Goal: Task Accomplishment & Management: Manage account settings

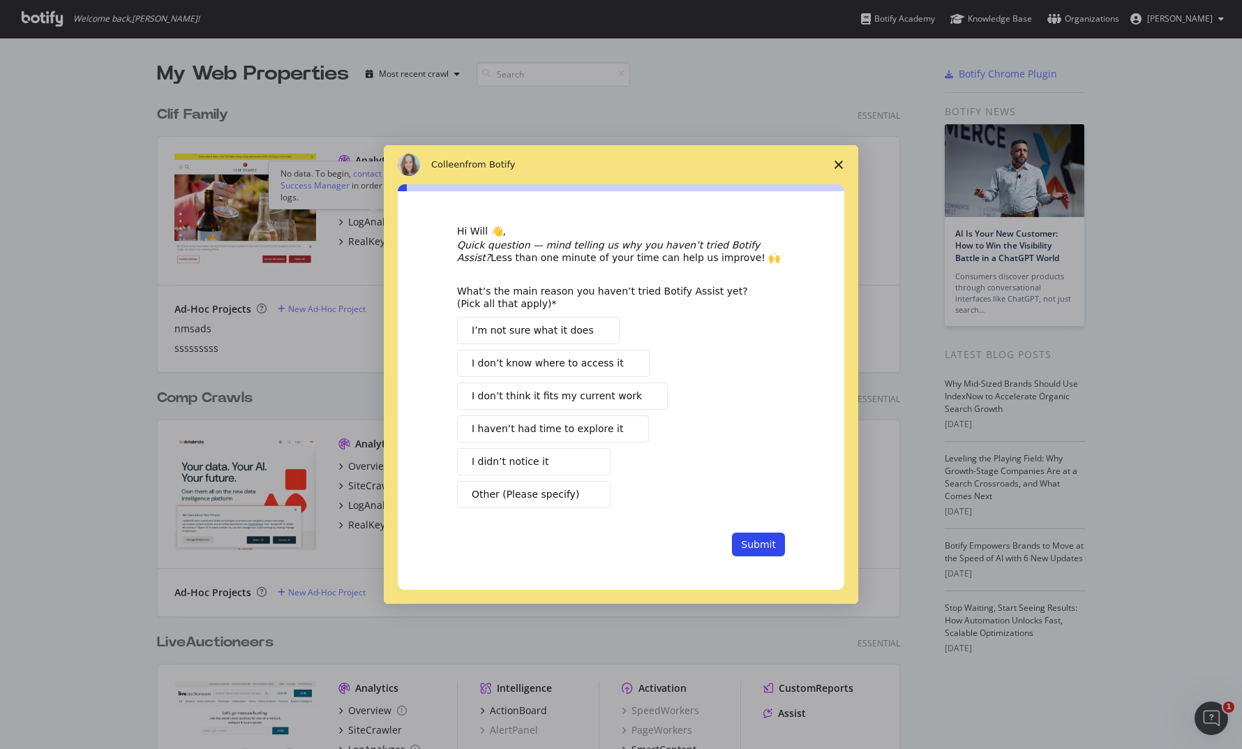
click at [834, 169] on span "Close survey" at bounding box center [838, 164] width 39 height 39
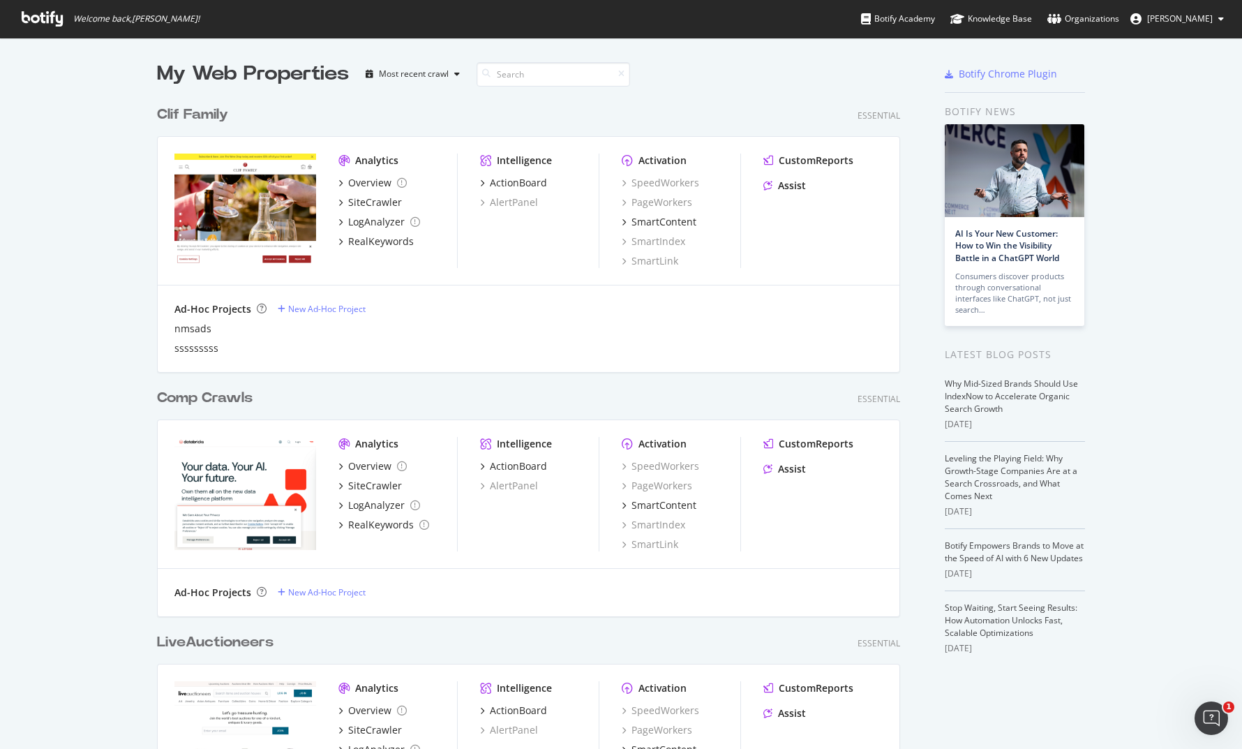
click at [188, 336] on div "nmsads sssssssss" at bounding box center [528, 338] width 708 height 33
click at [188, 331] on div "nmsads" at bounding box center [192, 329] width 37 height 14
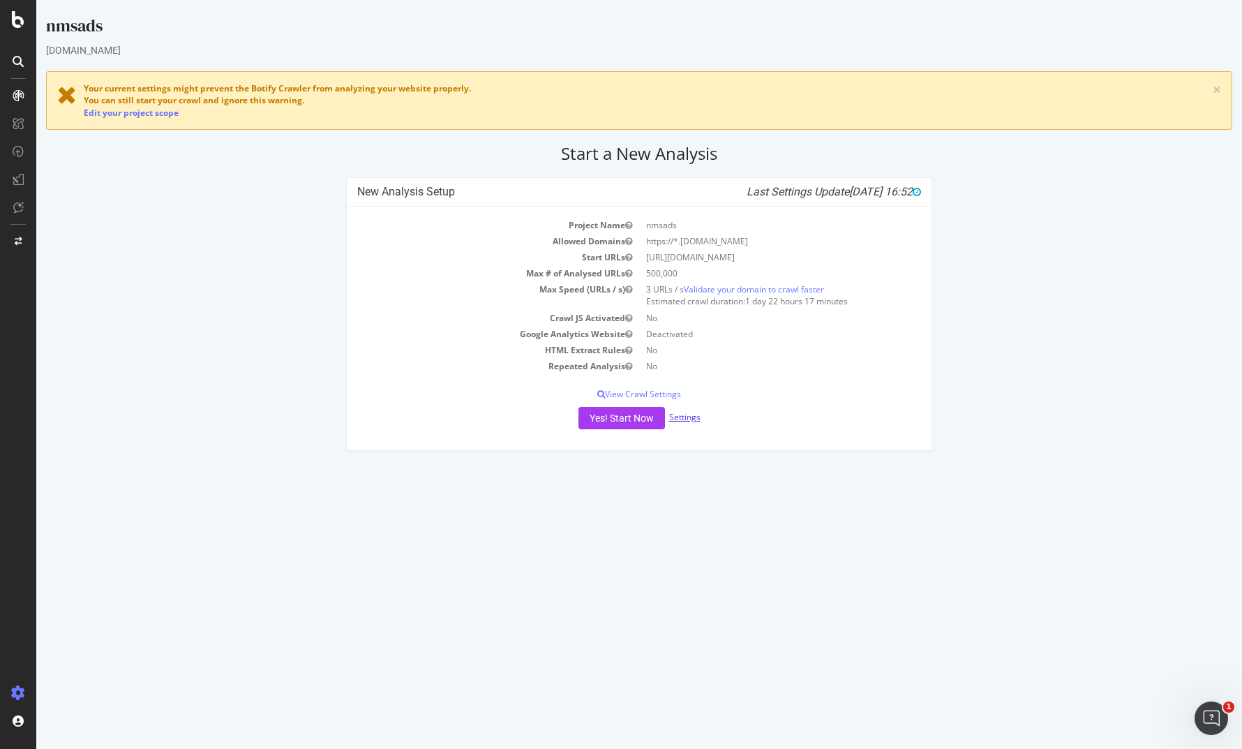
click at [687, 417] on link "Settings" at bounding box center [684, 417] width 31 height 12
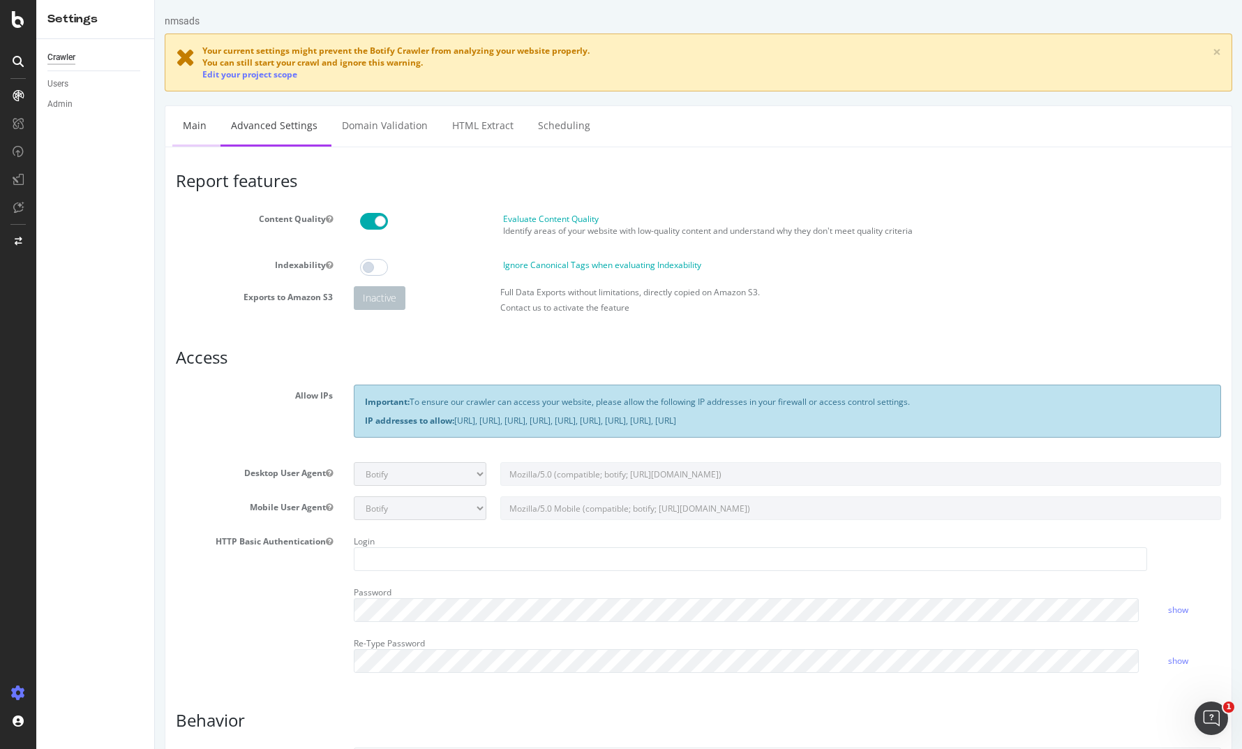
drag, startPoint x: 224, startPoint y: 128, endPoint x: 215, endPoint y: 130, distance: 9.2
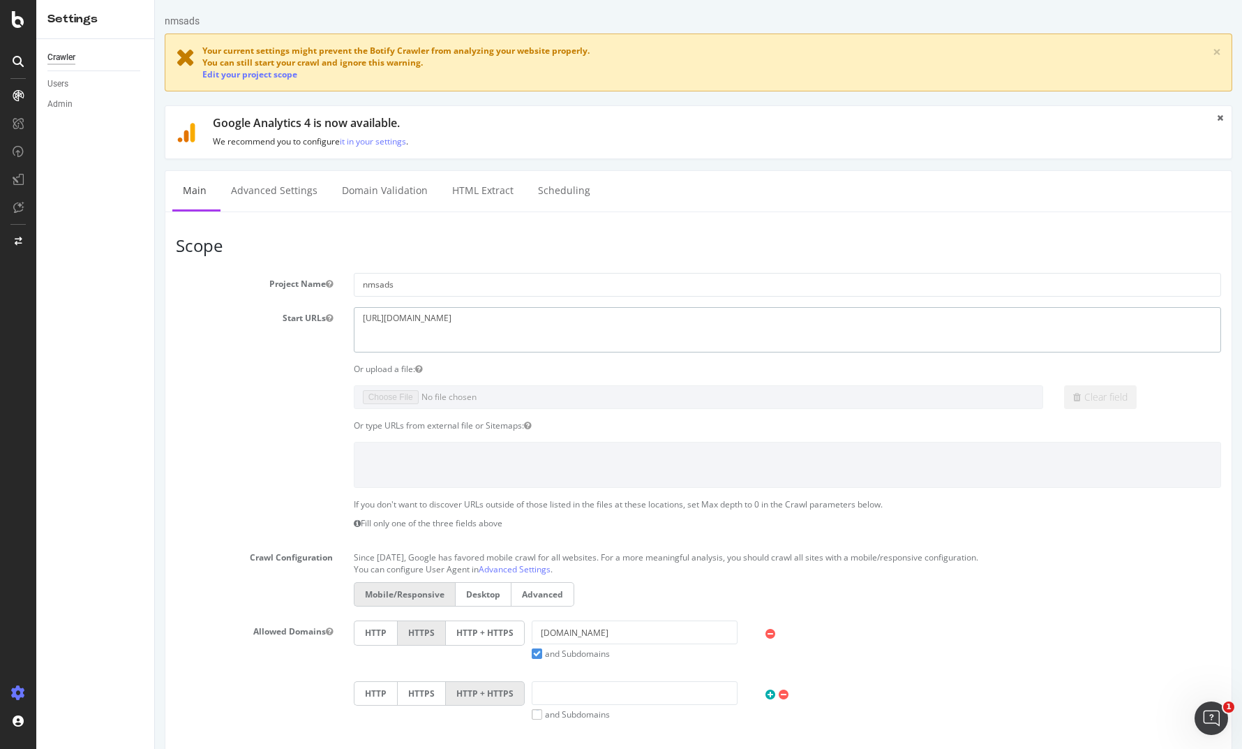
drag, startPoint x: 518, startPoint y: 335, endPoint x: 490, endPoint y: 320, distance: 31.5
click at [493, 323] on textarea "https://www.cnfnsad.com" at bounding box center [787, 329] width 867 height 45
drag, startPoint x: 488, startPoint y: 281, endPoint x: 283, endPoint y: 287, distance: 205.9
click at [283, 287] on div "Project Name nmsads" at bounding box center [698, 285] width 1066 height 24
type input "Shopify Clif Family"
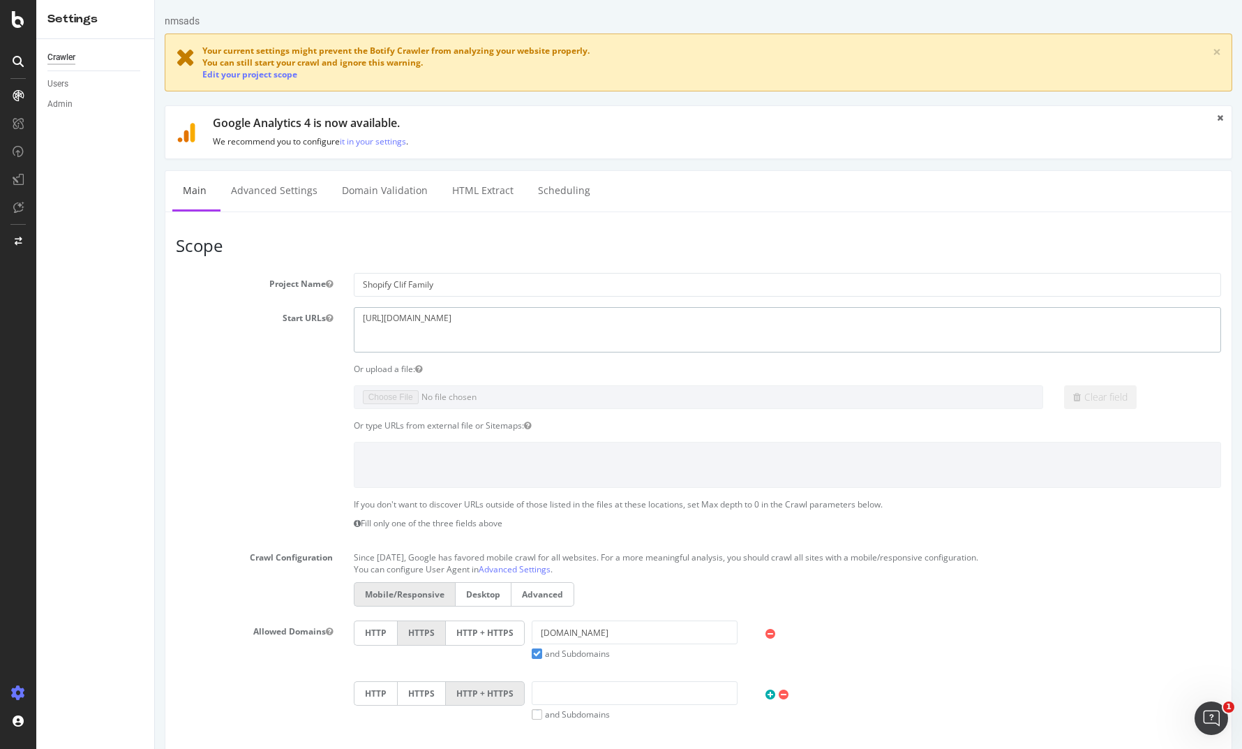
type textarea "https://www.cliffamily.com"
drag, startPoint x: 373, startPoint y: 326, endPoint x: 120, endPoint y: 316, distance: 253.4
click at [155, 316] on html "nmsads Your current settings might prevent the Botify Crawler from analyzing yo…" at bounding box center [698, 641] width 1087 height 1282
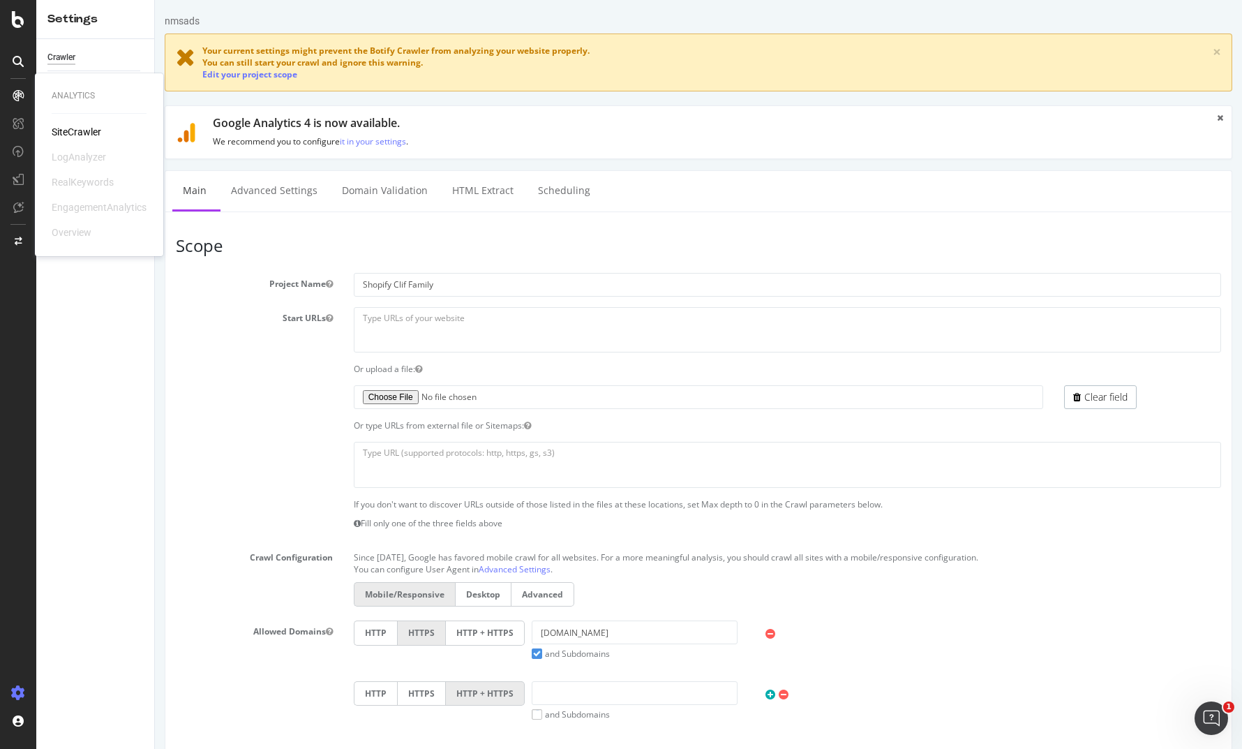
drag, startPoint x: 62, startPoint y: 126, endPoint x: 71, endPoint y: 126, distance: 9.1
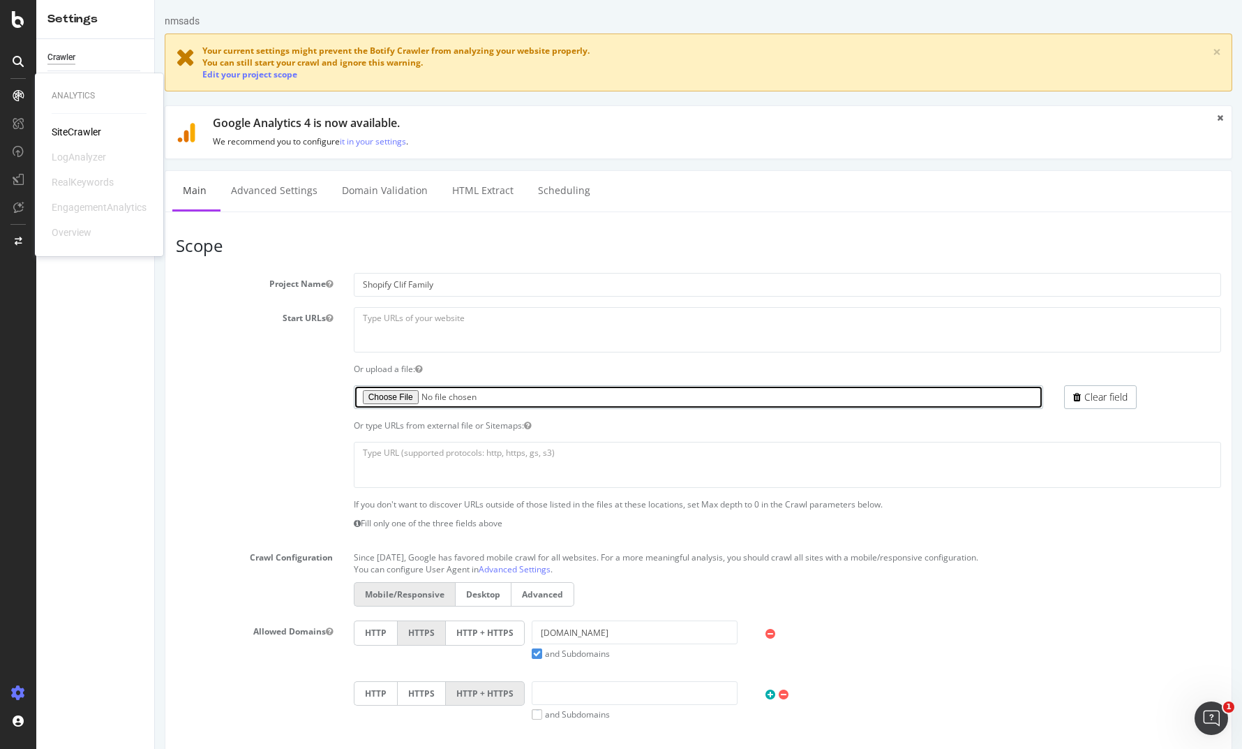
click at [391, 398] on input "file" at bounding box center [699, 397] width 690 height 24
type input "C:\fakepath\clif-migration.txt"
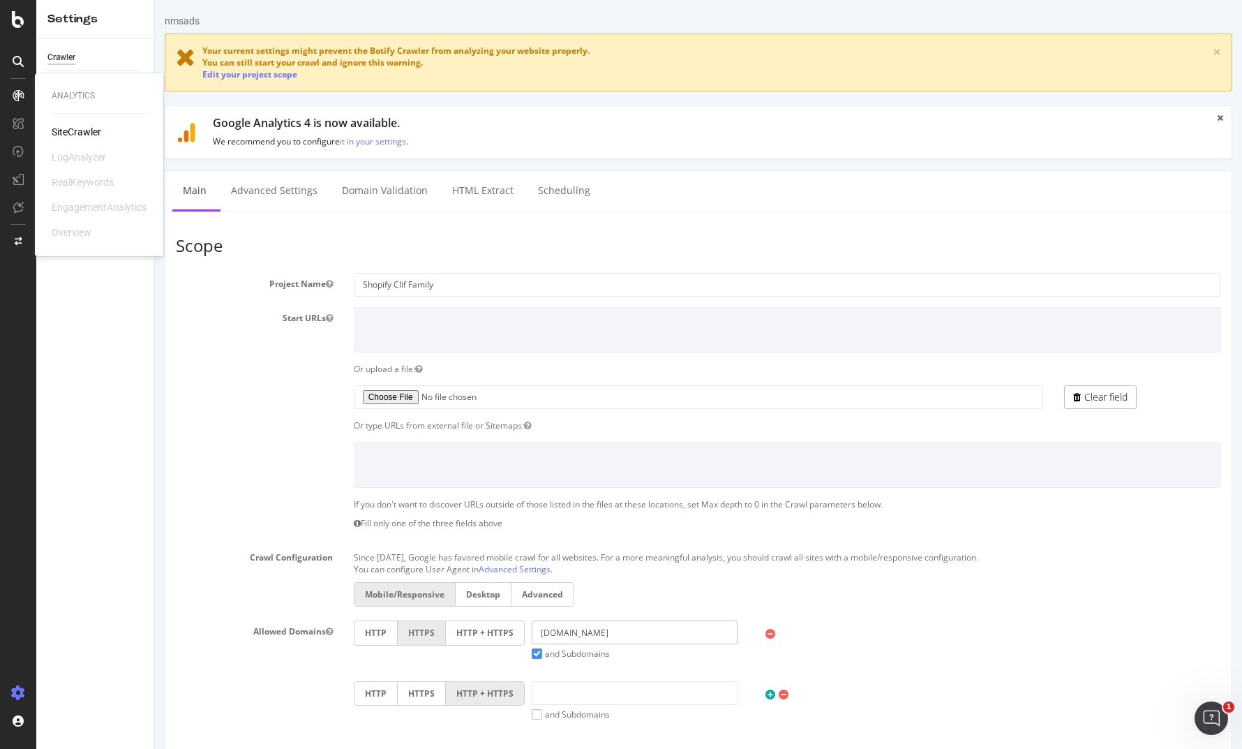
click at [564, 631] on input "cnfnsad.com" at bounding box center [635, 632] width 207 height 24
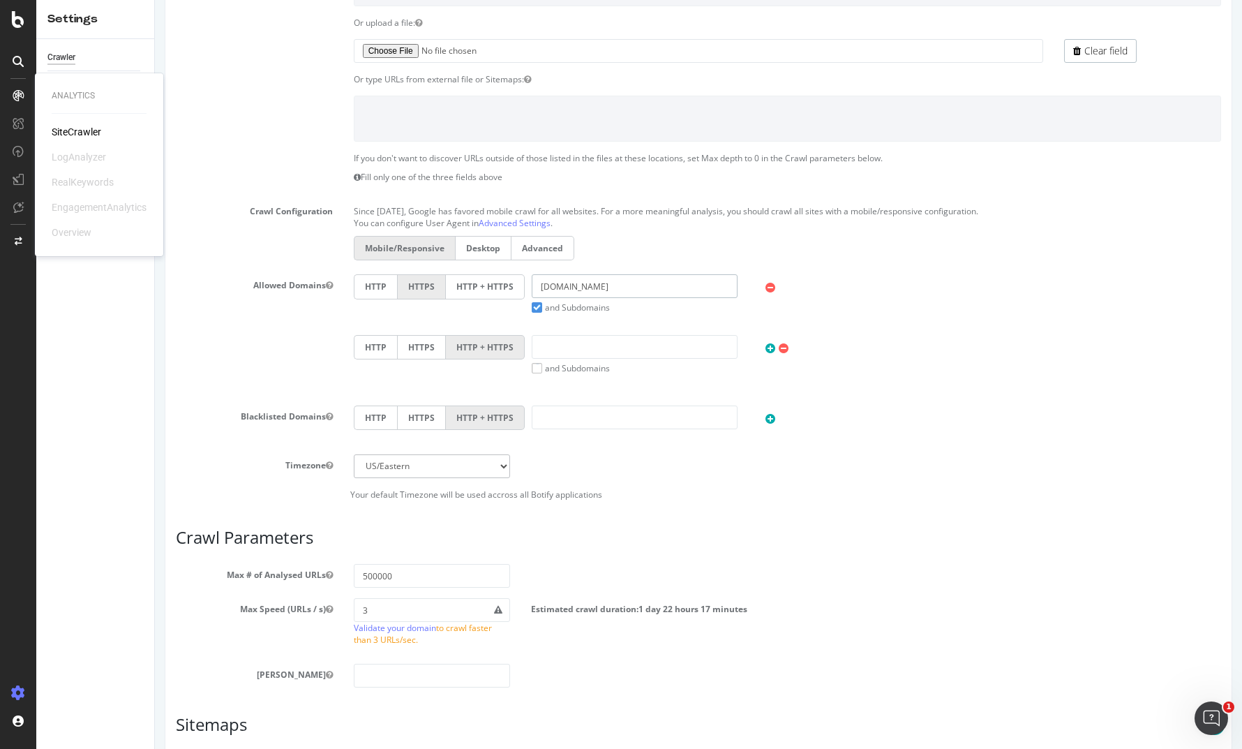
scroll to position [349, 0]
type input "cliffamily.com"
click at [499, 279] on label "HTTP + HTTPS" at bounding box center [485, 283] width 79 height 24
click at [155, 0] on input "HTTP + HTTPS" at bounding box center [155, 0] width 0 height 0
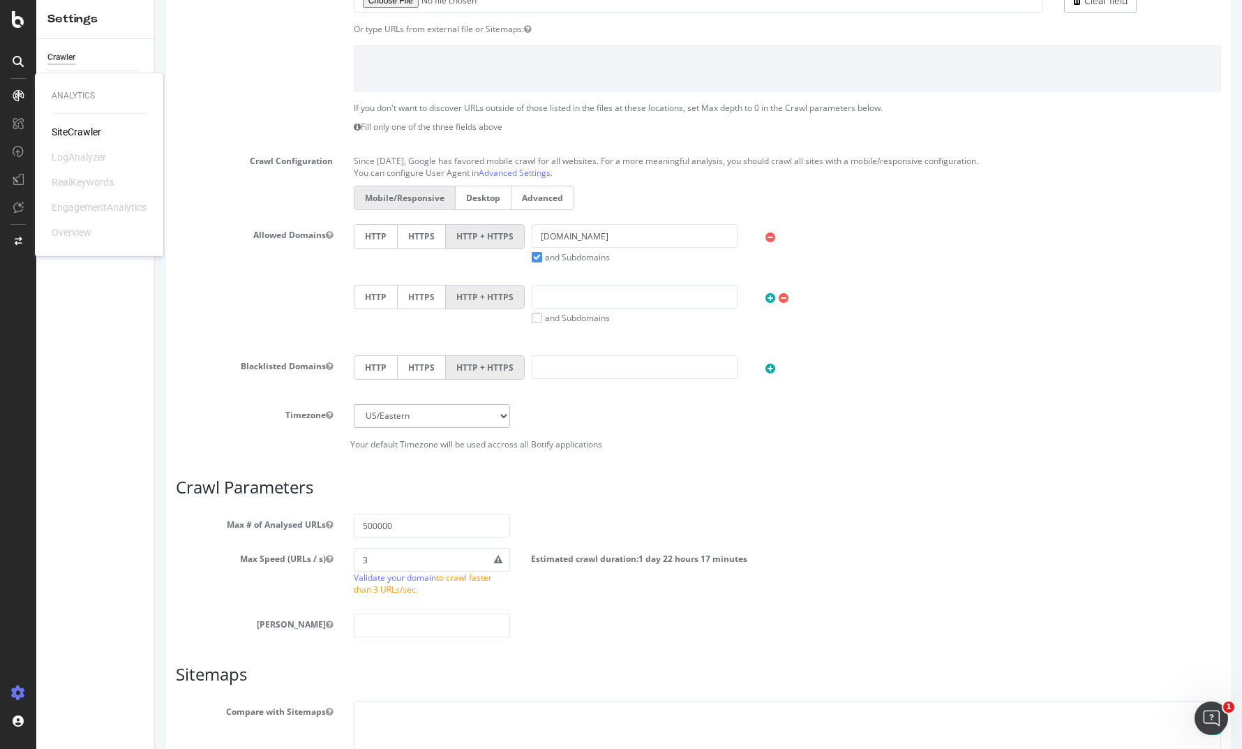
scroll to position [534, 0]
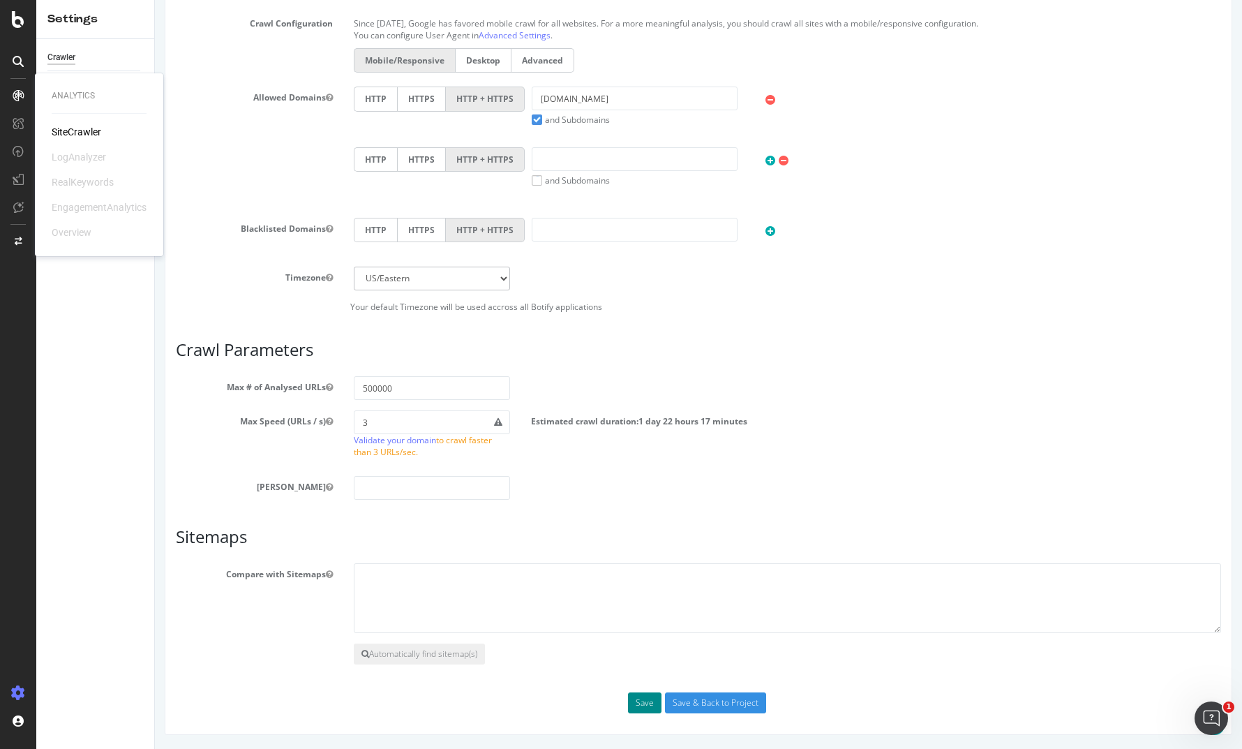
click at [640, 697] on button "Save" at bounding box center [644, 702] width 33 height 21
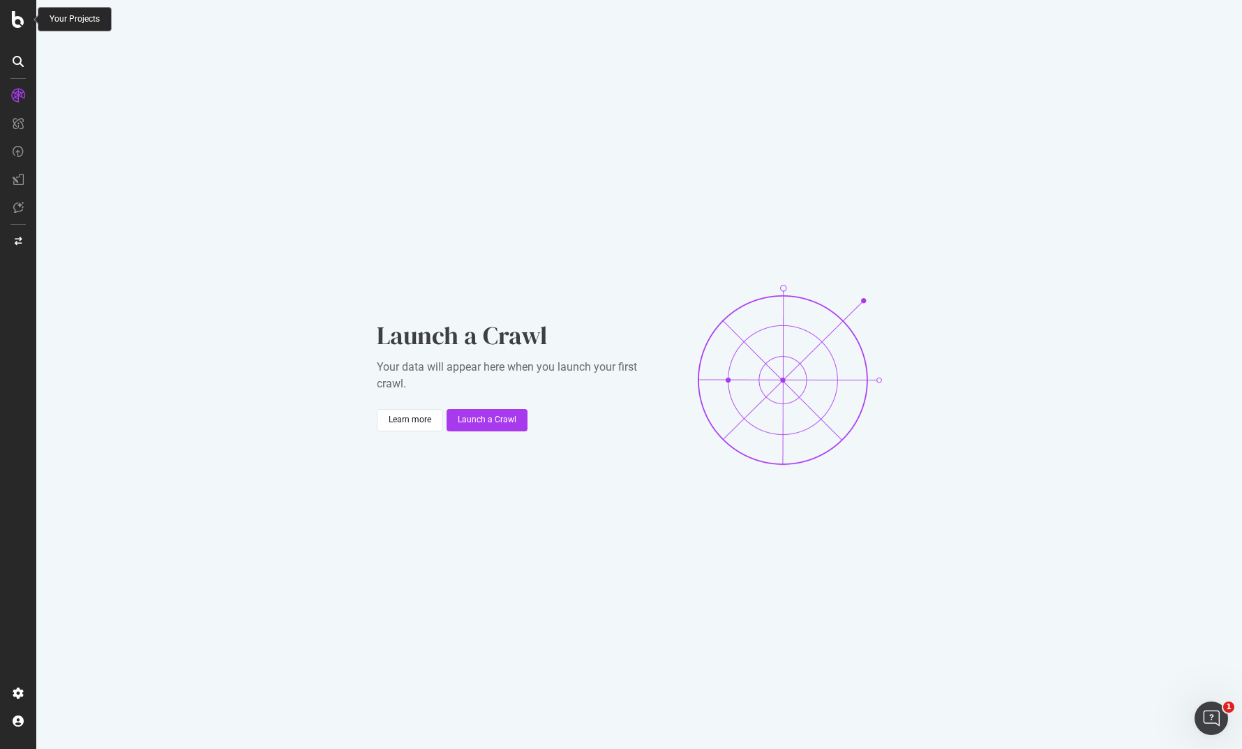
click at [17, 15] on icon at bounding box center [18, 19] width 13 height 17
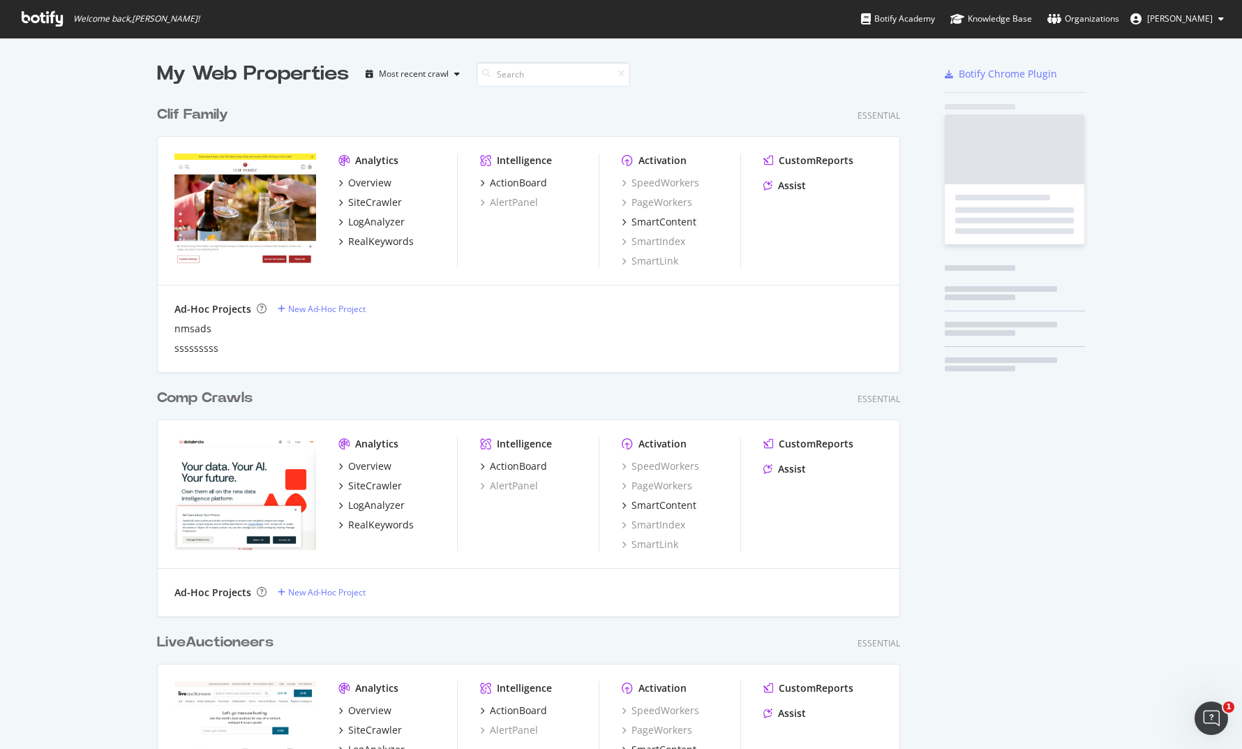
scroll to position [761, 744]
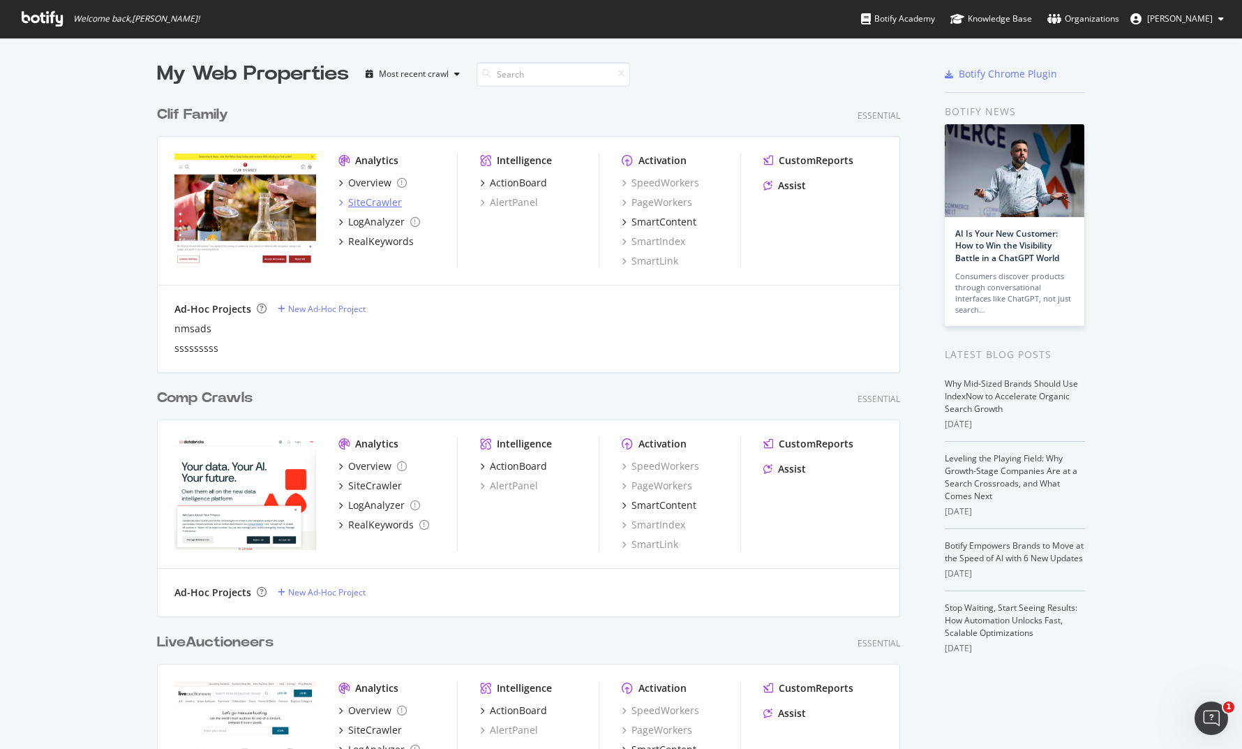
click at [355, 202] on div "SiteCrawler" at bounding box center [375, 202] width 54 height 14
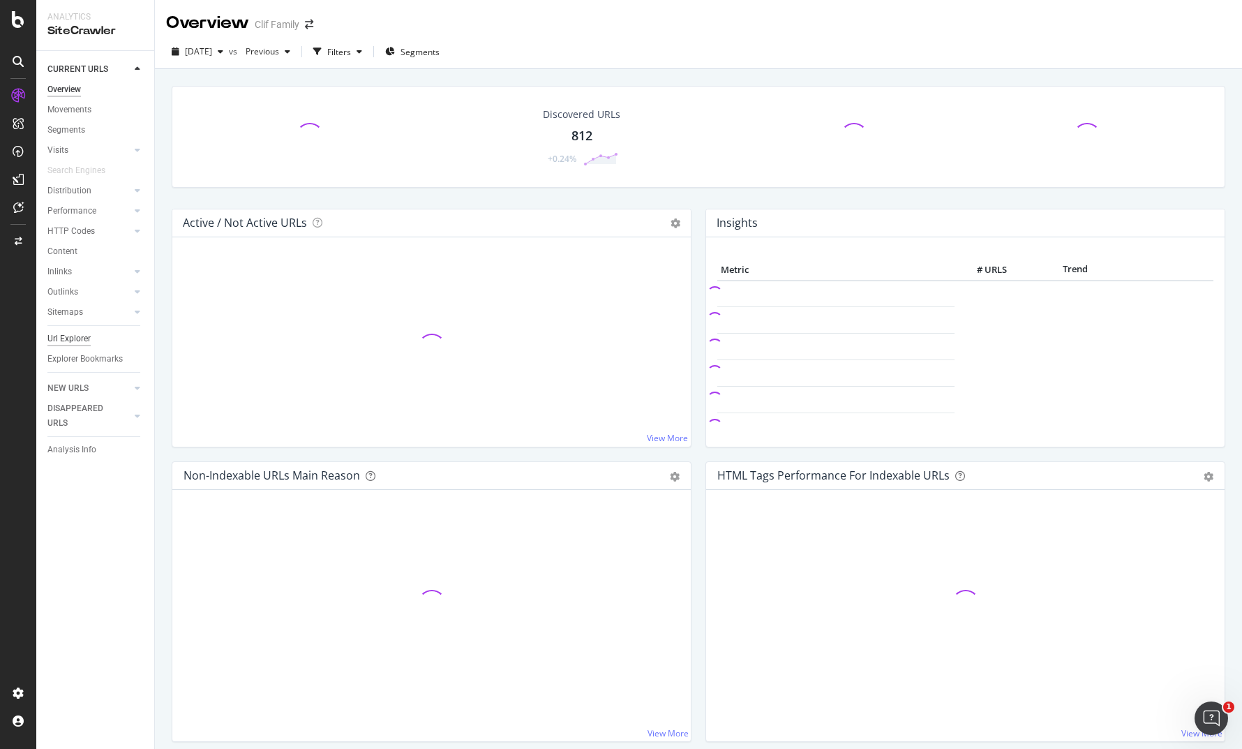
click at [69, 340] on div "Url Explorer" at bounding box center [68, 338] width 43 height 15
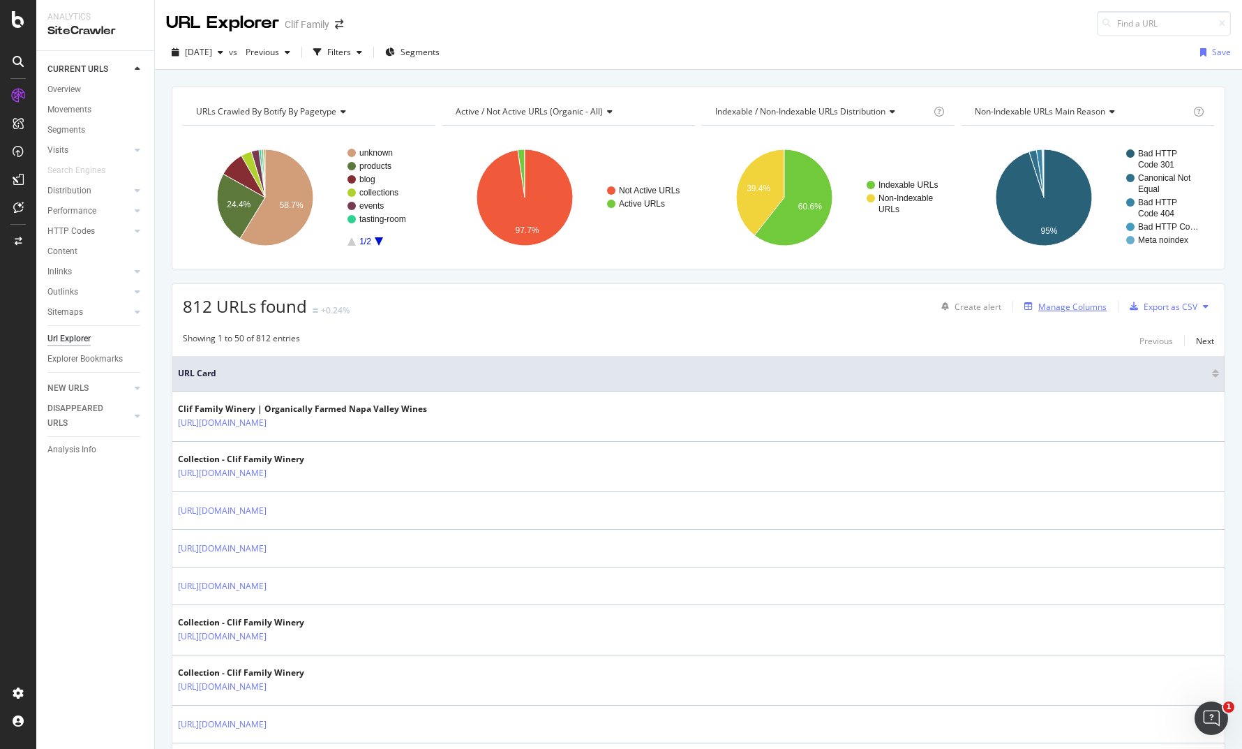
click at [1072, 311] on div "Manage Columns" at bounding box center [1072, 307] width 68 height 12
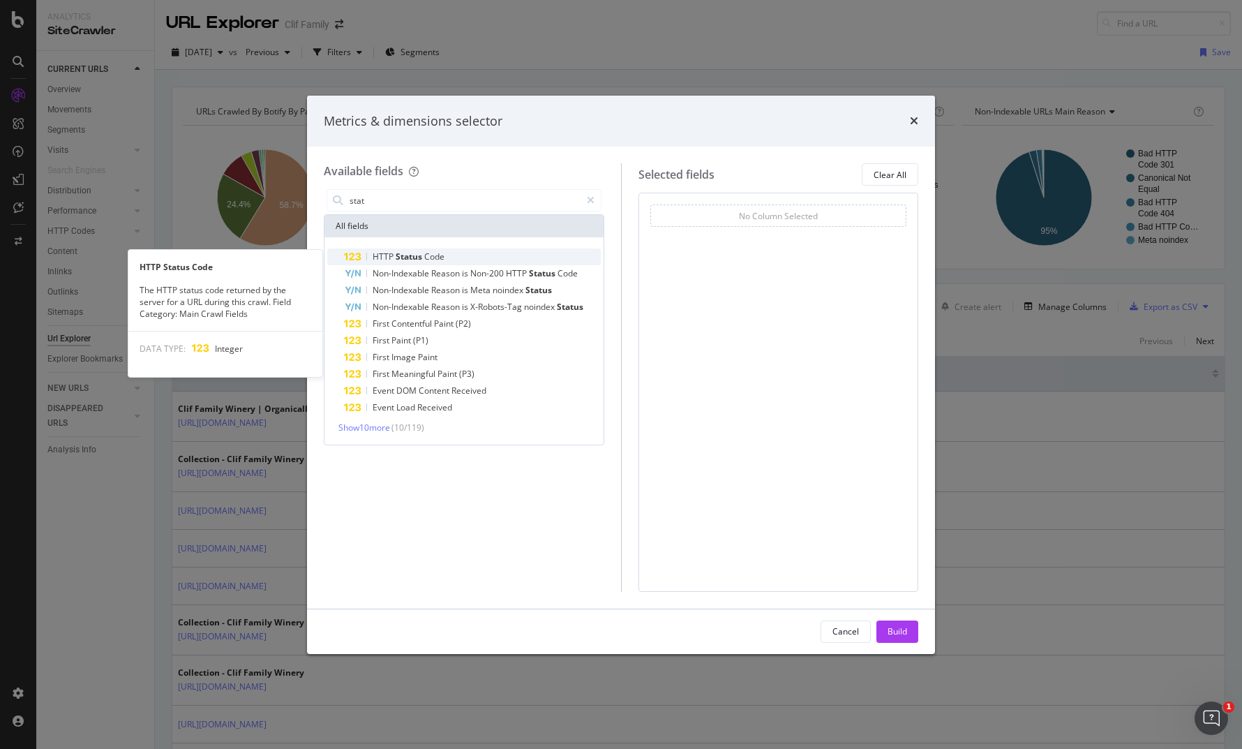
type input "stat"
click at [435, 254] on span "Code" at bounding box center [434, 256] width 20 height 12
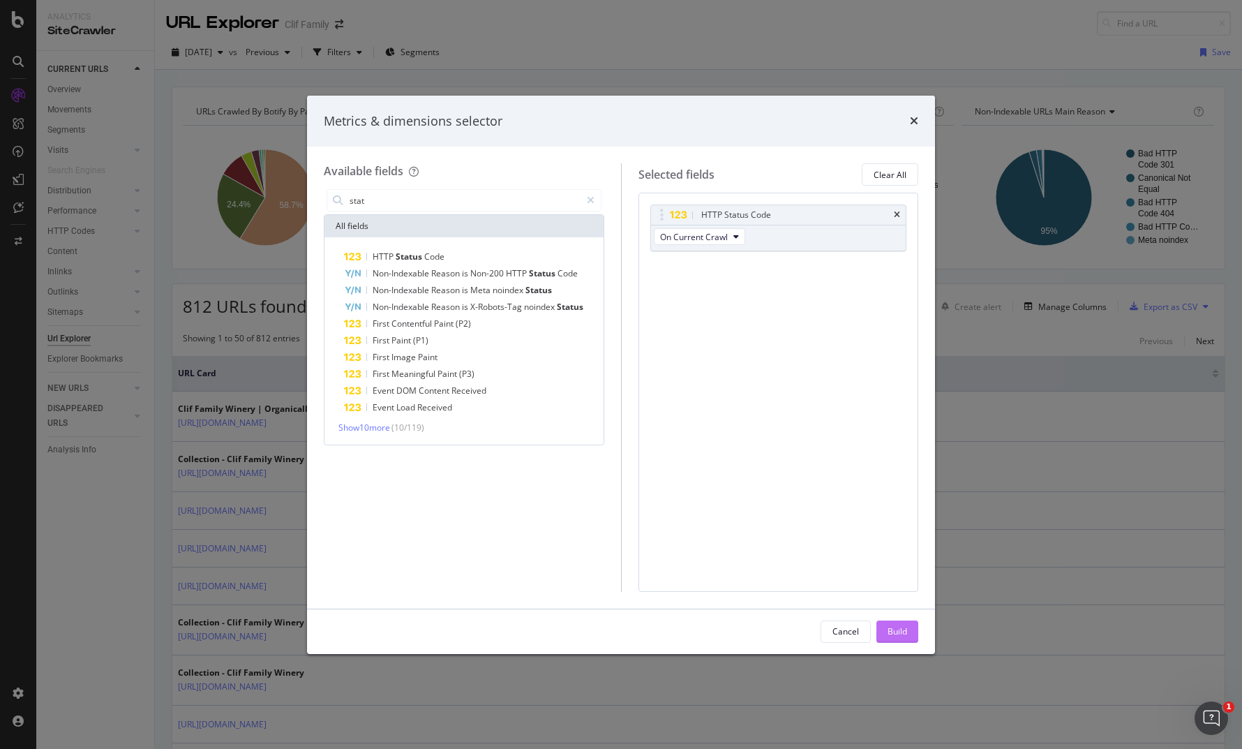
click at [890, 625] on div "Build" at bounding box center [897, 631] width 20 height 12
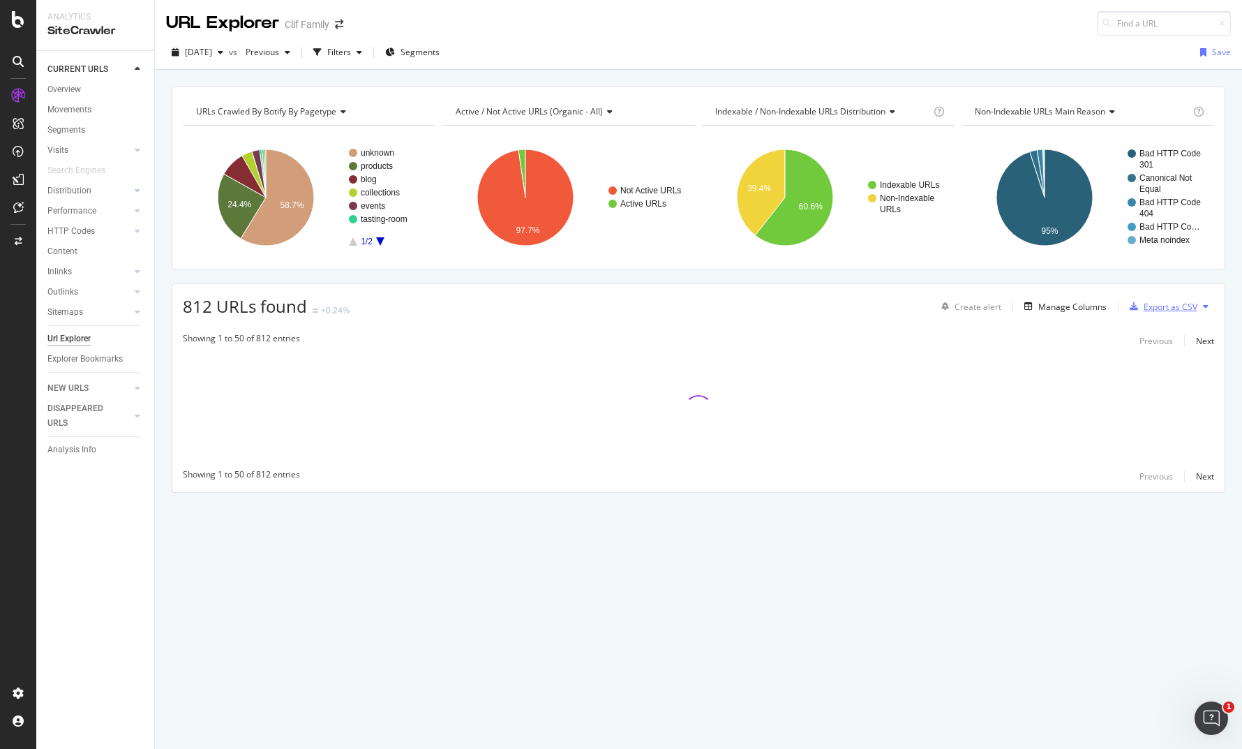
click at [1165, 307] on div "Export as CSV" at bounding box center [1170, 307] width 54 height 12
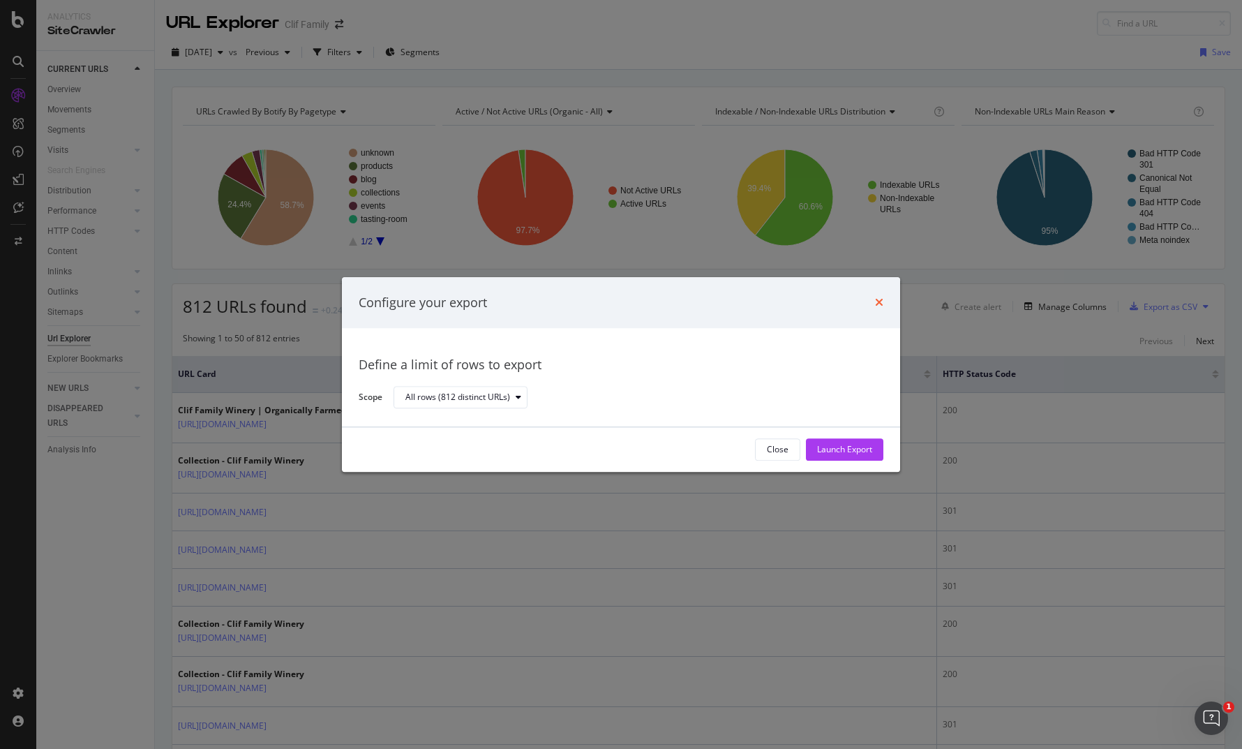
click at [881, 303] on icon "times" at bounding box center [879, 302] width 8 height 11
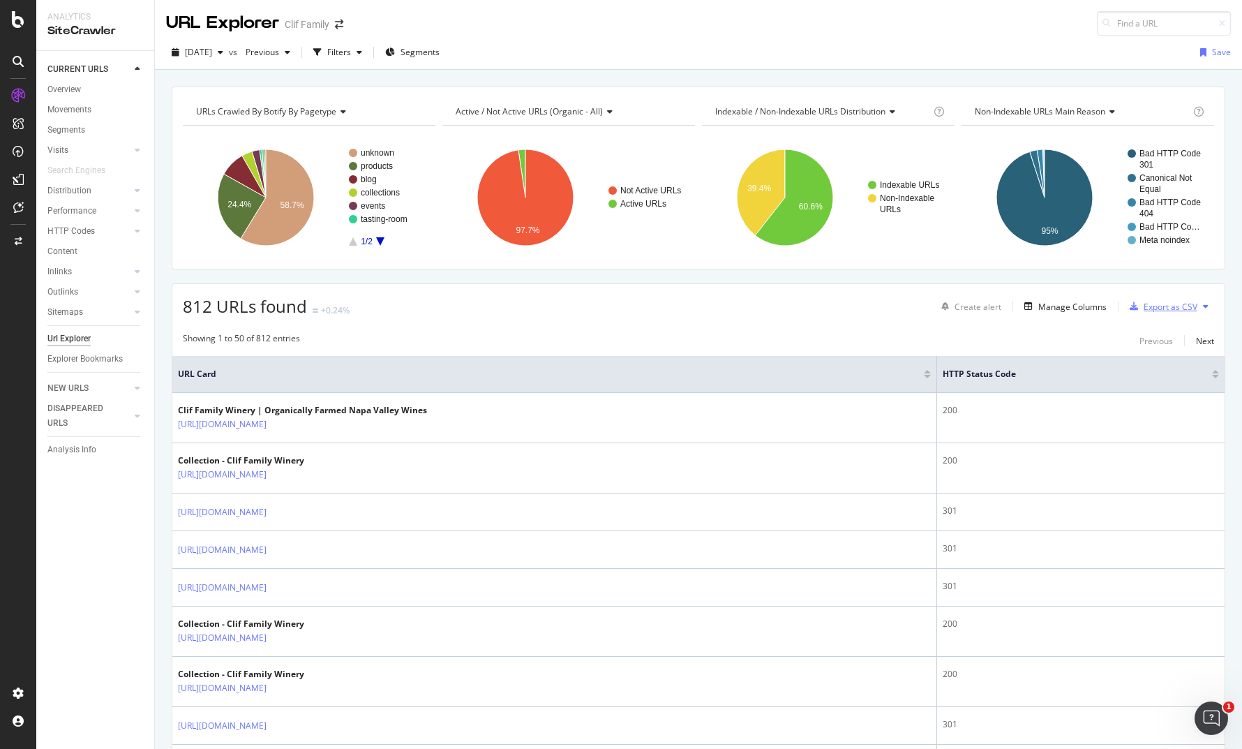
click at [1143, 310] on div "Export as CSV" at bounding box center [1170, 307] width 54 height 12
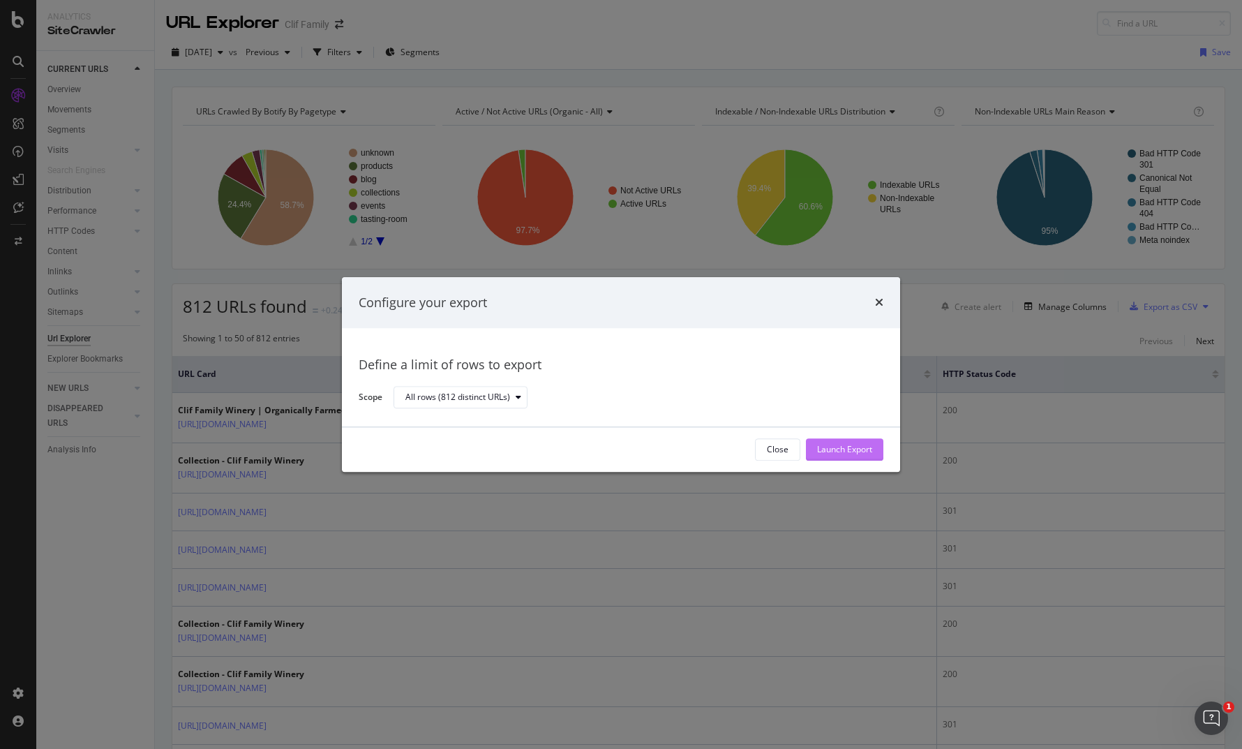
click at [855, 444] on div "Launch Export" at bounding box center [844, 450] width 55 height 12
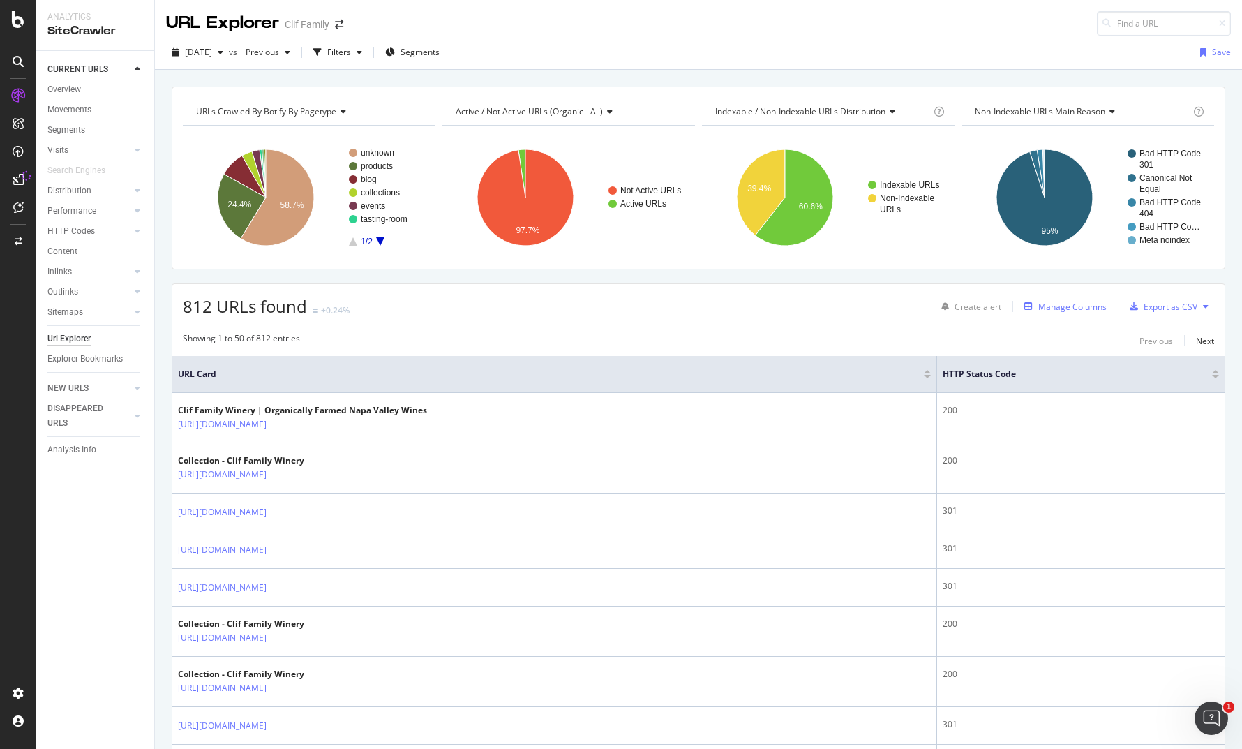
click at [1078, 310] on div "Manage Columns" at bounding box center [1072, 307] width 68 height 12
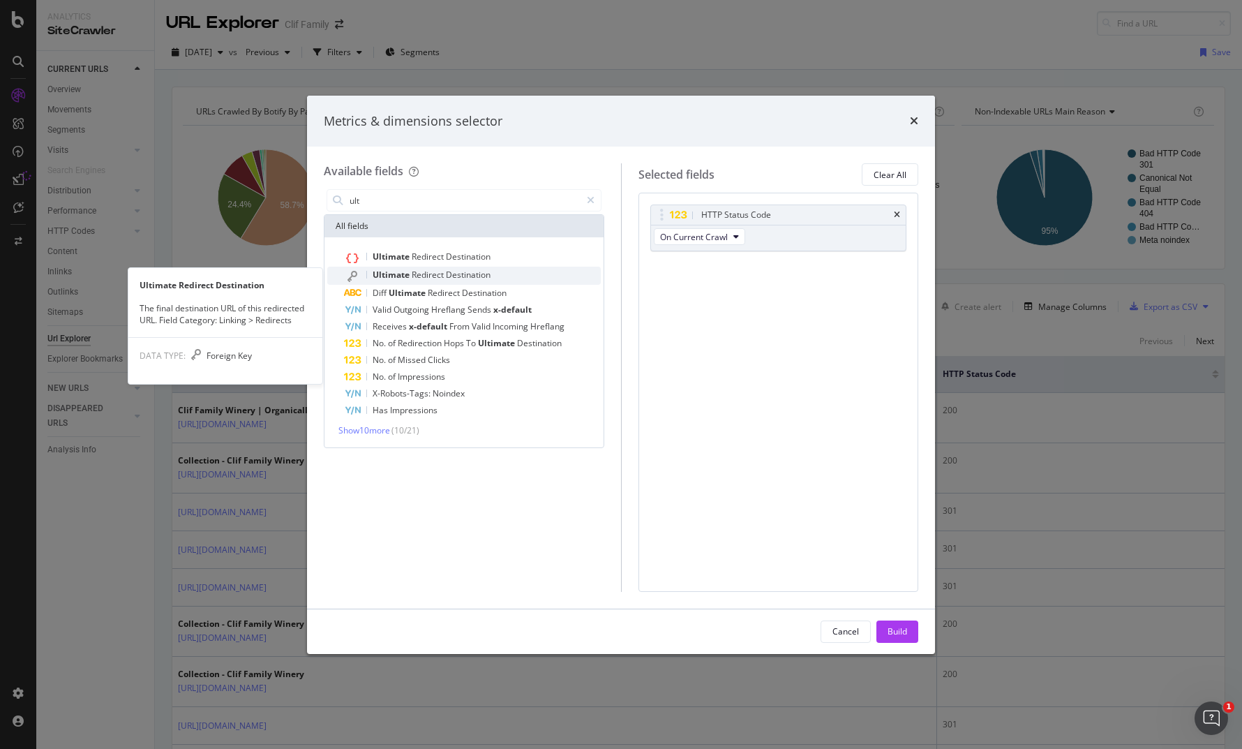
type input "ult"
click at [412, 276] on span "Redirect" at bounding box center [429, 275] width 34 height 12
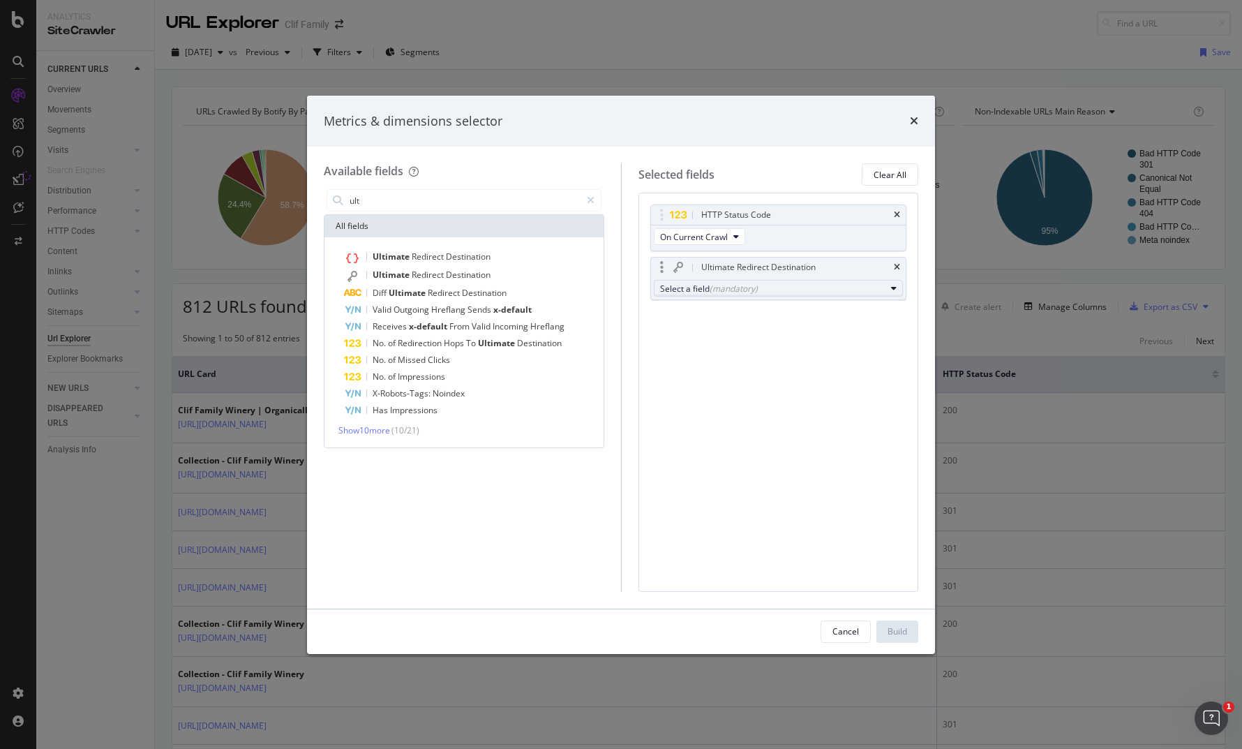
click at [701, 284] on div "Select a field (mandatory)" at bounding box center [773, 289] width 226 height 12
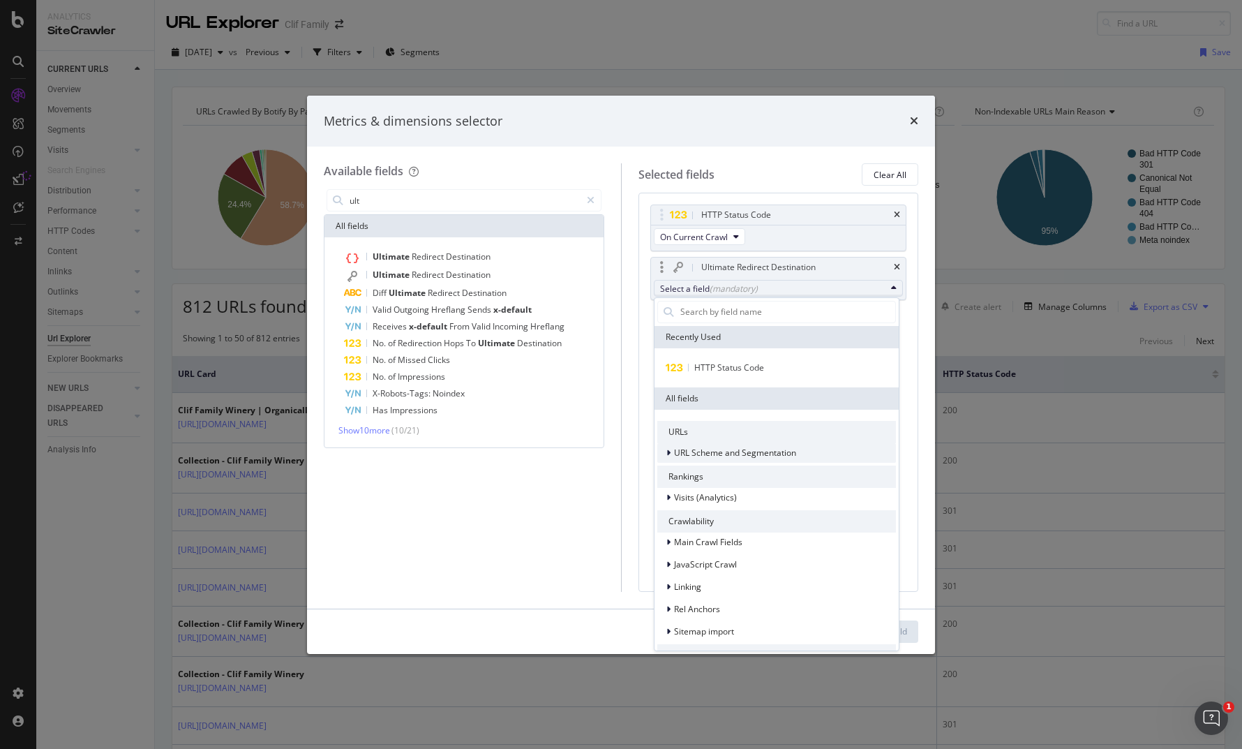
click at [705, 451] on span "URL Scheme and Segmentation" at bounding box center [735, 453] width 122 height 12
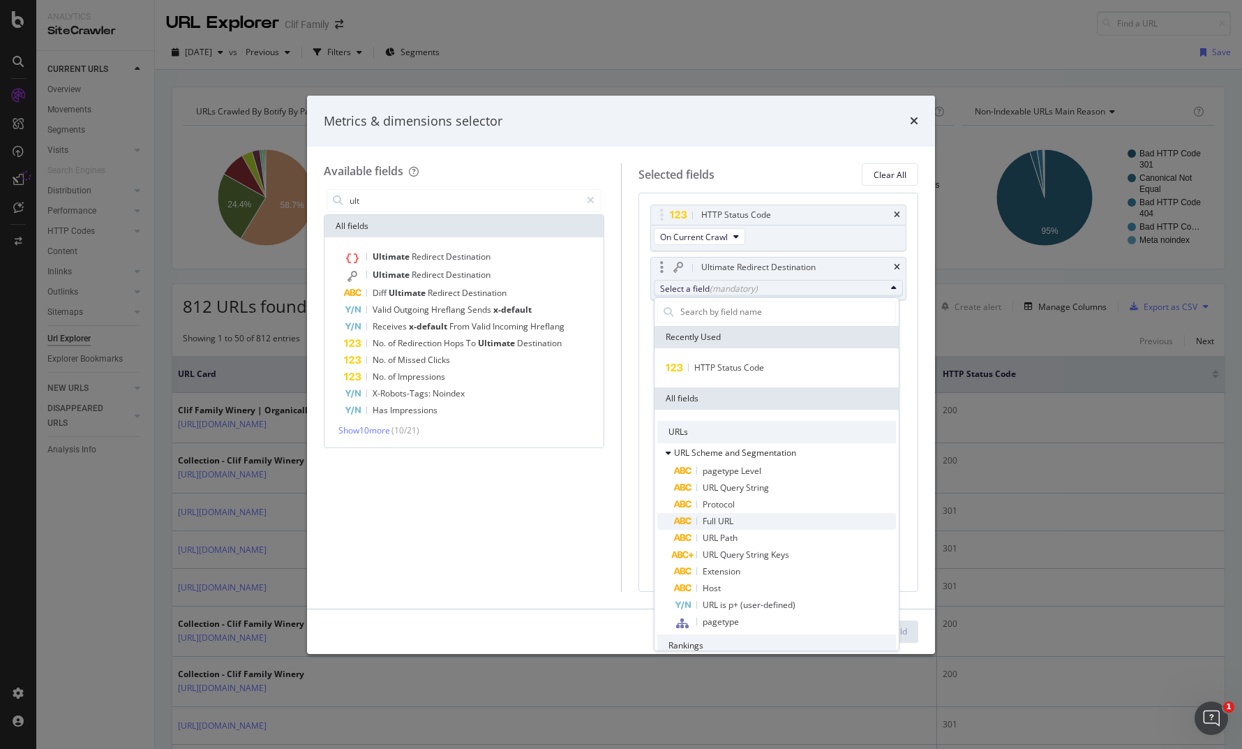
click at [715, 521] on span "Full URL" at bounding box center [718, 521] width 31 height 12
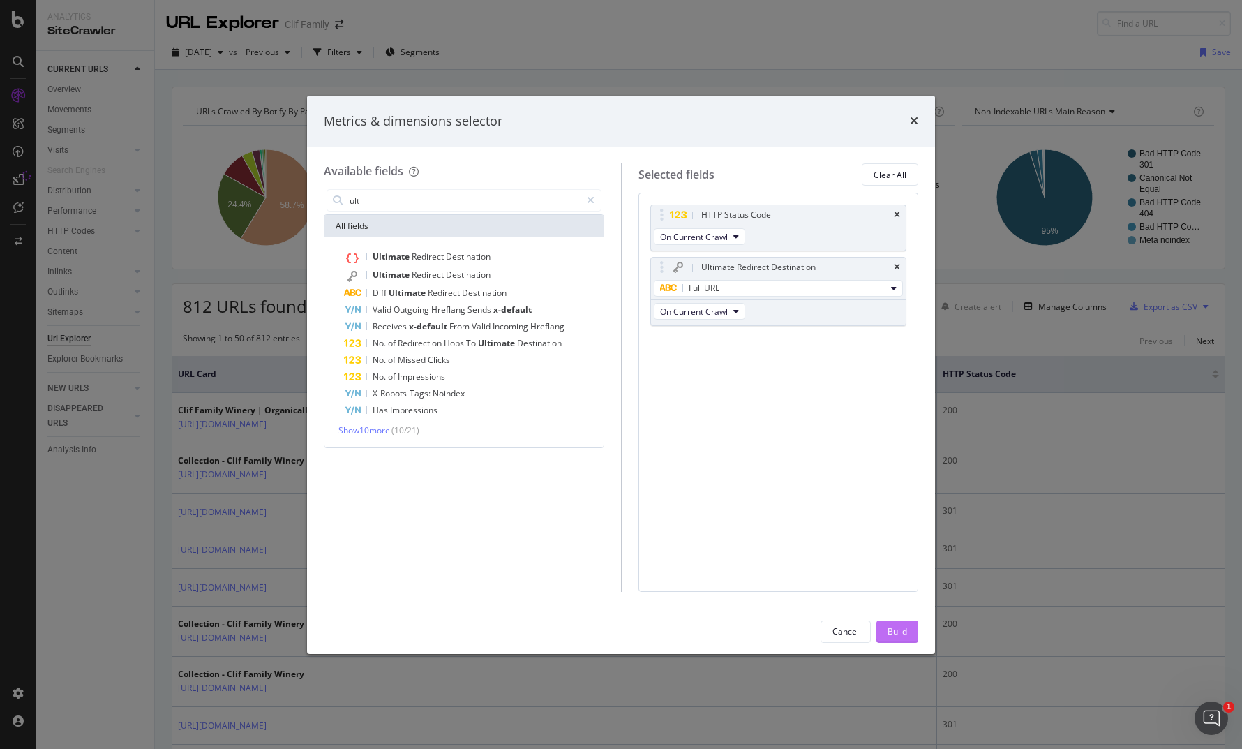
click at [885, 627] on button "Build" at bounding box center [897, 631] width 42 height 22
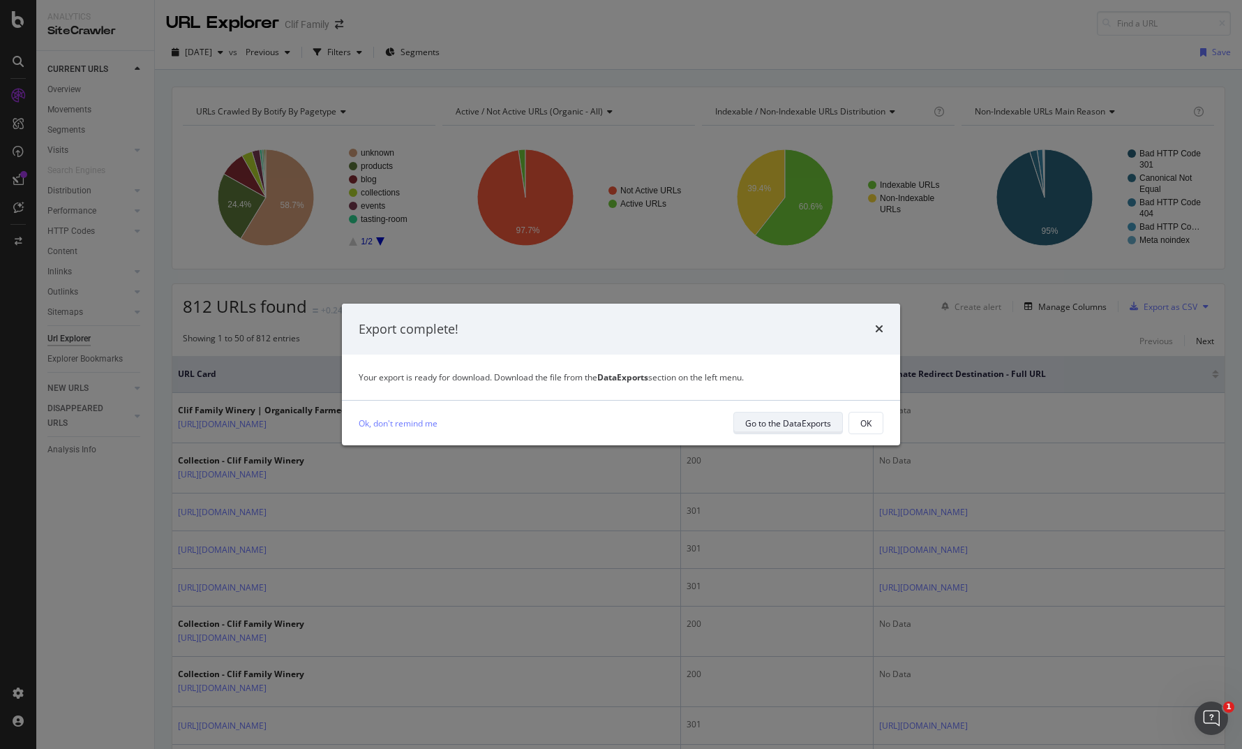
click at [775, 414] on div "Go to the DataExports" at bounding box center [788, 423] width 86 height 20
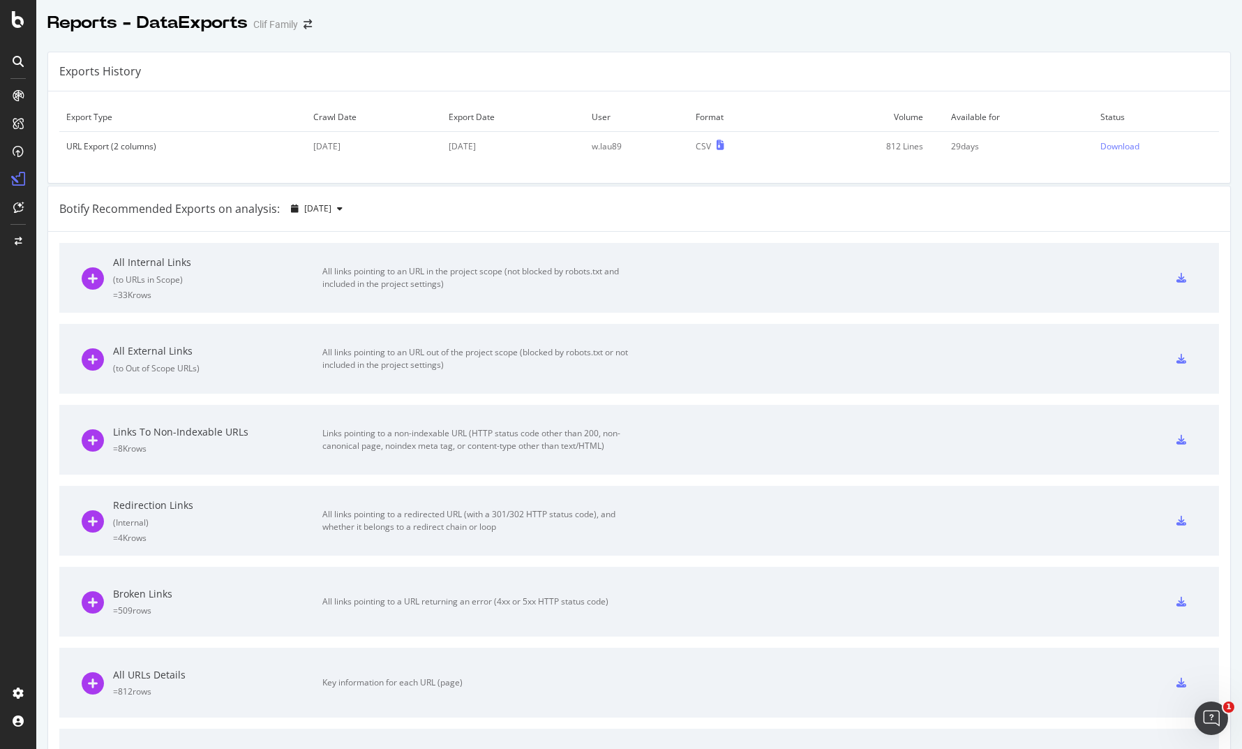
drag, startPoint x: 828, startPoint y: 75, endPoint x: 869, endPoint y: 77, distance: 41.2
click at [1102, 146] on div "Download" at bounding box center [1119, 146] width 39 height 12
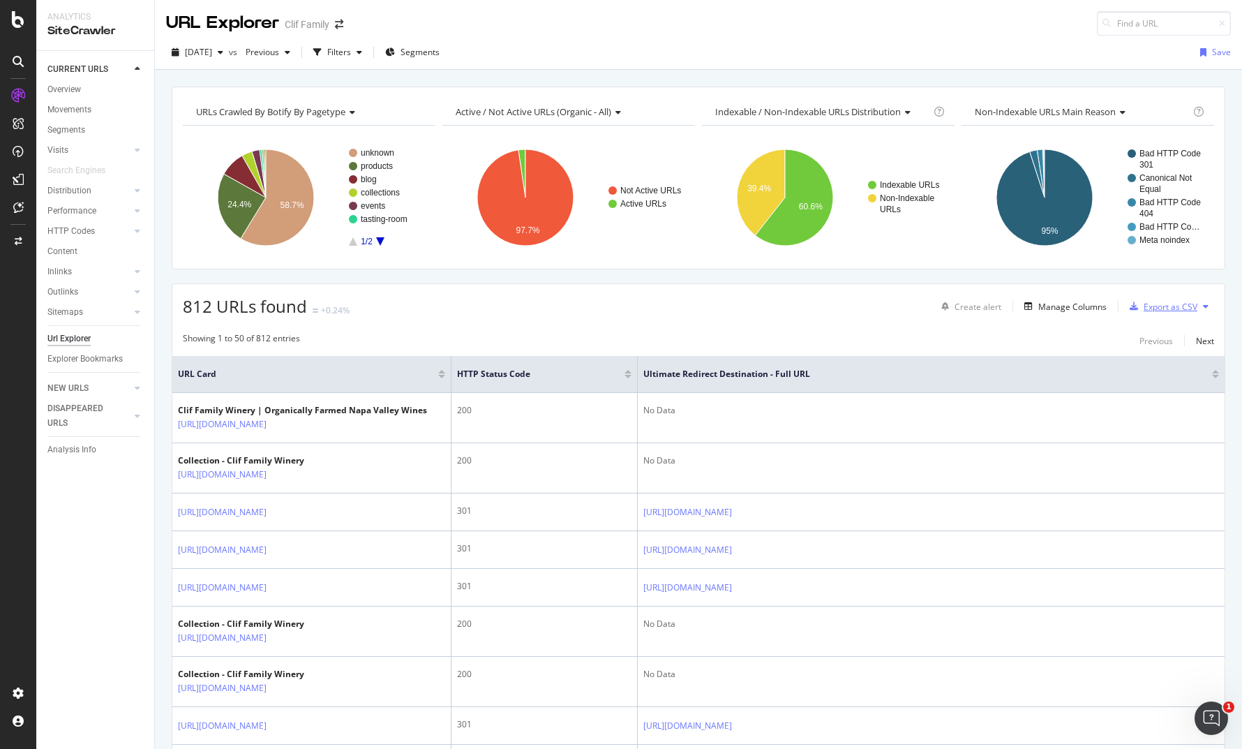
click at [1143, 308] on div "Export as CSV" at bounding box center [1170, 307] width 54 height 12
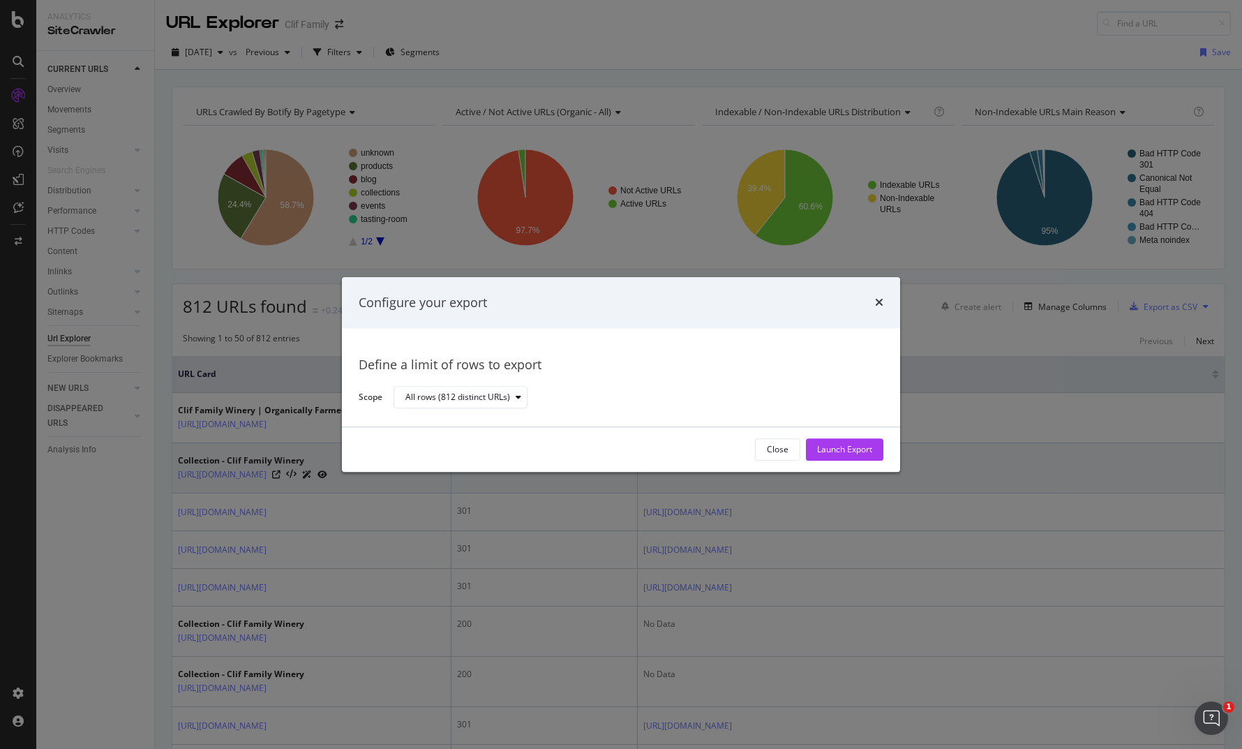
click at [871, 453] on button "Launch Export" at bounding box center [844, 449] width 77 height 22
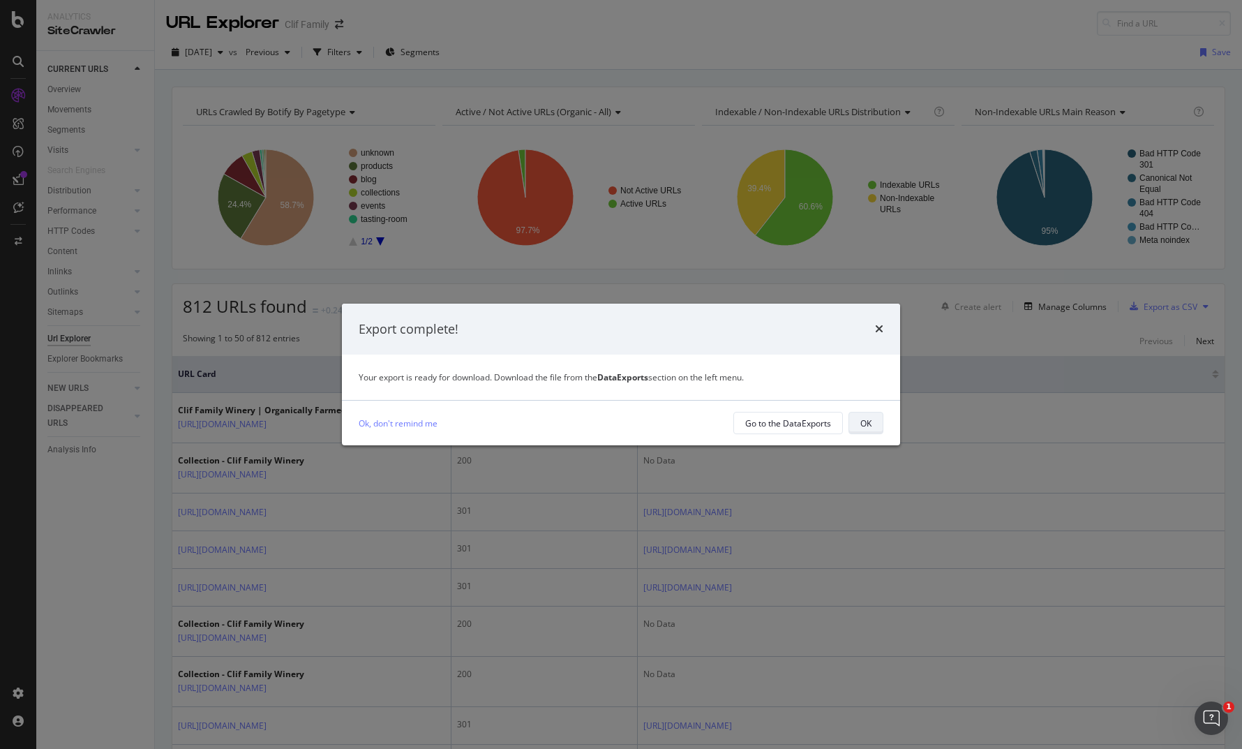
click at [867, 418] on div "OK" at bounding box center [865, 423] width 11 height 12
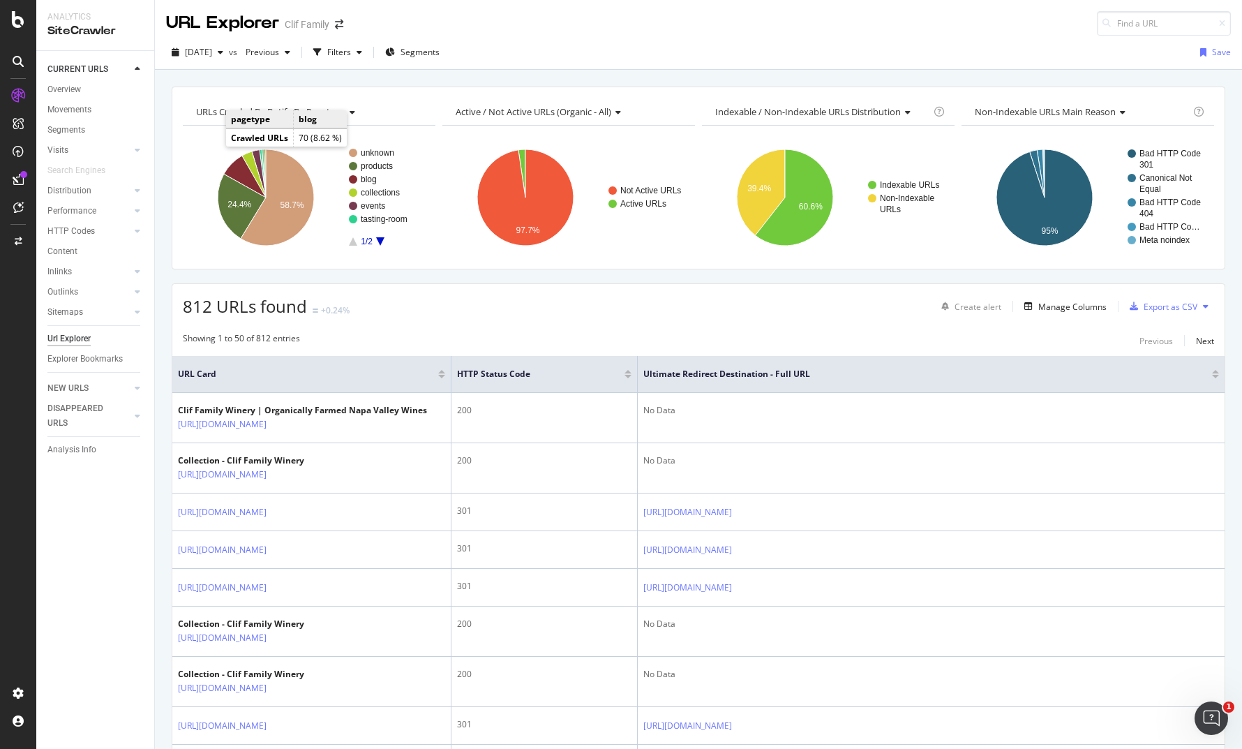
click at [874, 33] on div "URL Explorer Clif Family" at bounding box center [698, 18] width 1087 height 36
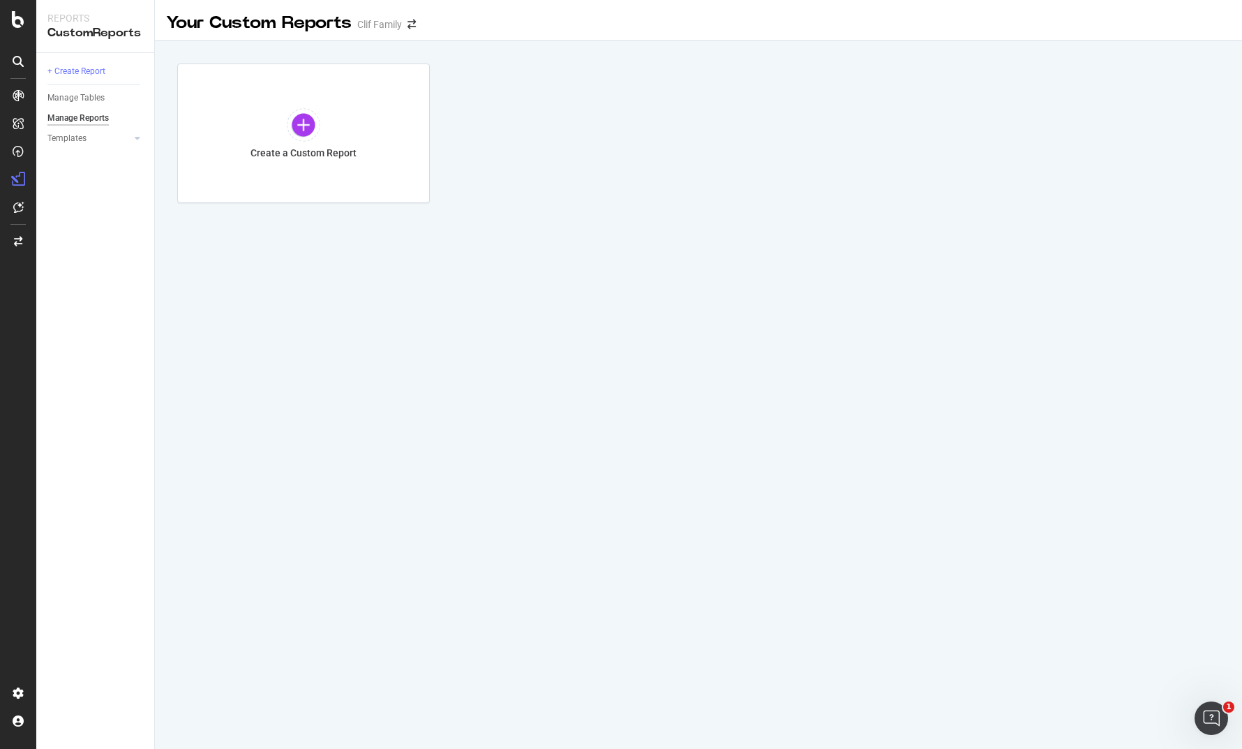
drag, startPoint x: 283, startPoint y: 324, endPoint x: 137, endPoint y: 223, distance: 177.5
click at [283, 322] on div "Your Custom Reports Clif Family Create a Custom Report" at bounding box center [698, 374] width 1087 height 749
click at [70, 236] on div "DataExports" at bounding box center [79, 241] width 54 height 14
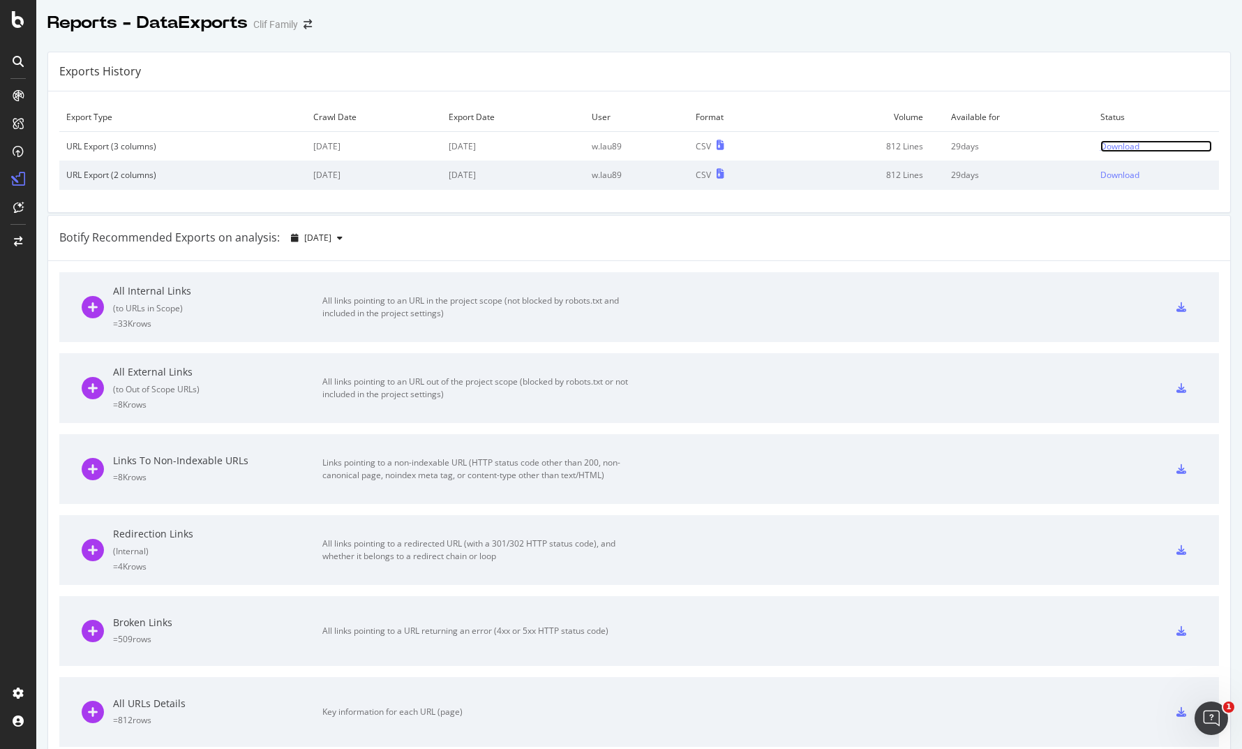
click at [1109, 144] on div "Download" at bounding box center [1119, 146] width 39 height 12
click at [1152, 5] on div "Reports - DataExports Clif Family" at bounding box center [639, 17] width 1206 height 35
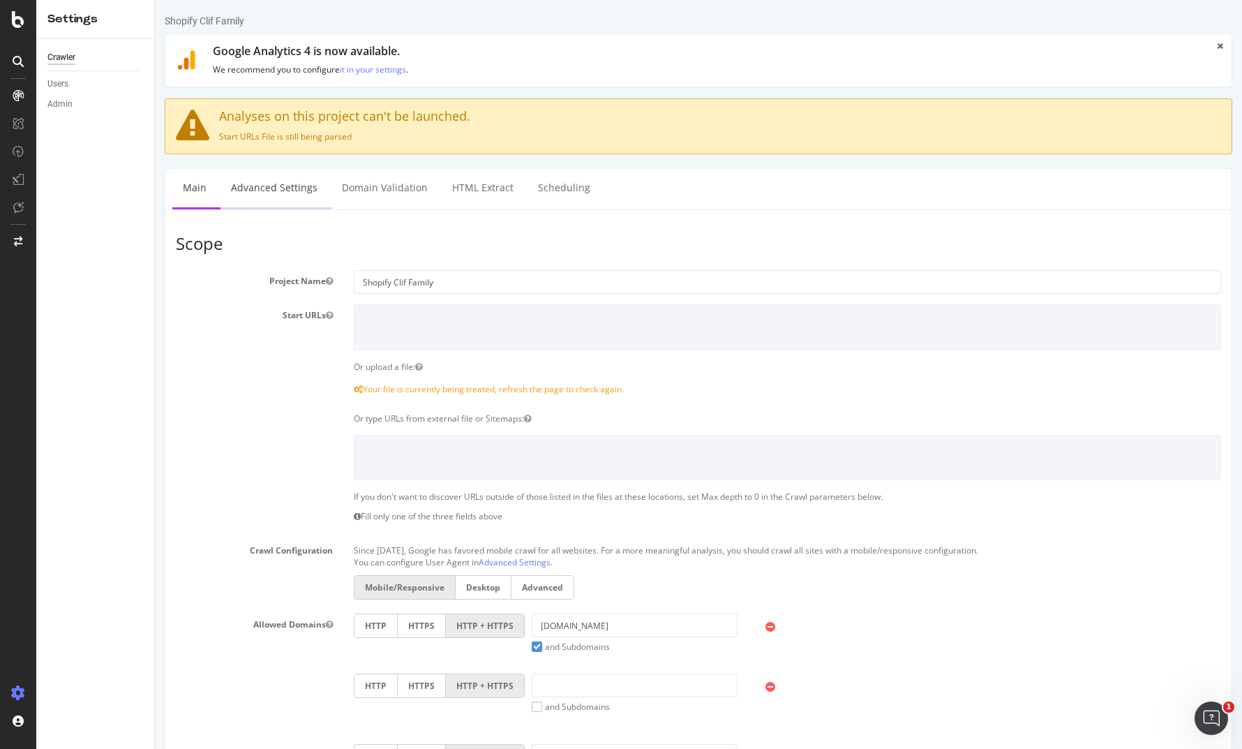
click at [278, 183] on link "Advanced Settings" at bounding box center [273, 188] width 107 height 38
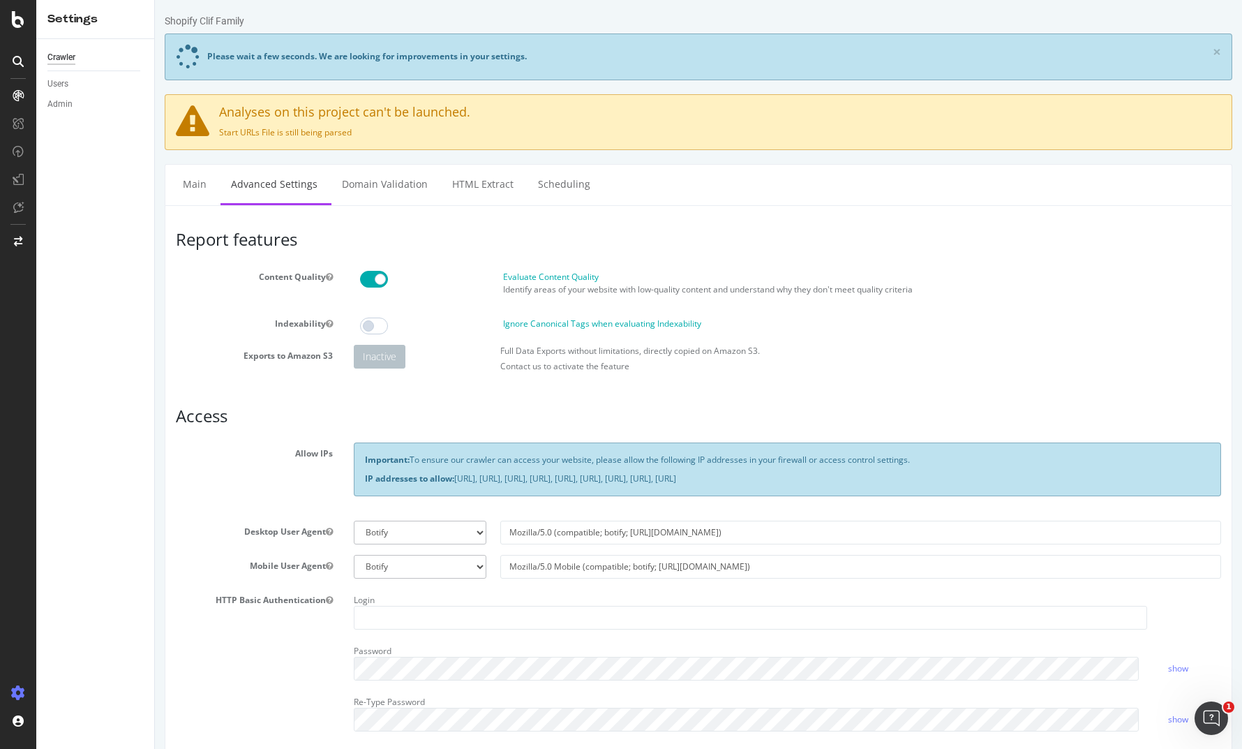
click at [169, 190] on ul "Main Advanced Settings Domain Validation HTML Extract Scheduling" at bounding box center [698, 184] width 1067 height 41
click at [181, 181] on link "Main" at bounding box center [194, 184] width 45 height 38
